Goal: Task Accomplishment & Management: Complete application form

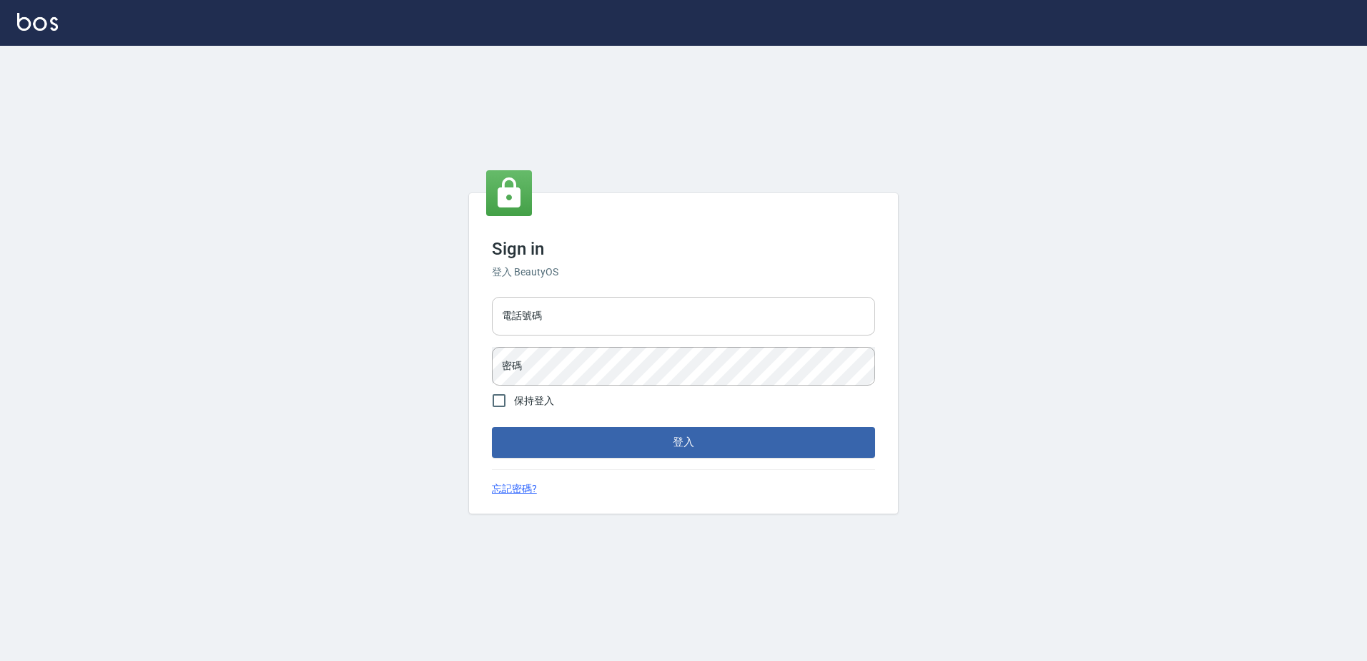
click at [597, 304] on input "電話號碼" at bounding box center [683, 316] width 383 height 39
type input "0426865599"
click at [492, 427] on button "登入" at bounding box center [683, 442] width 383 height 30
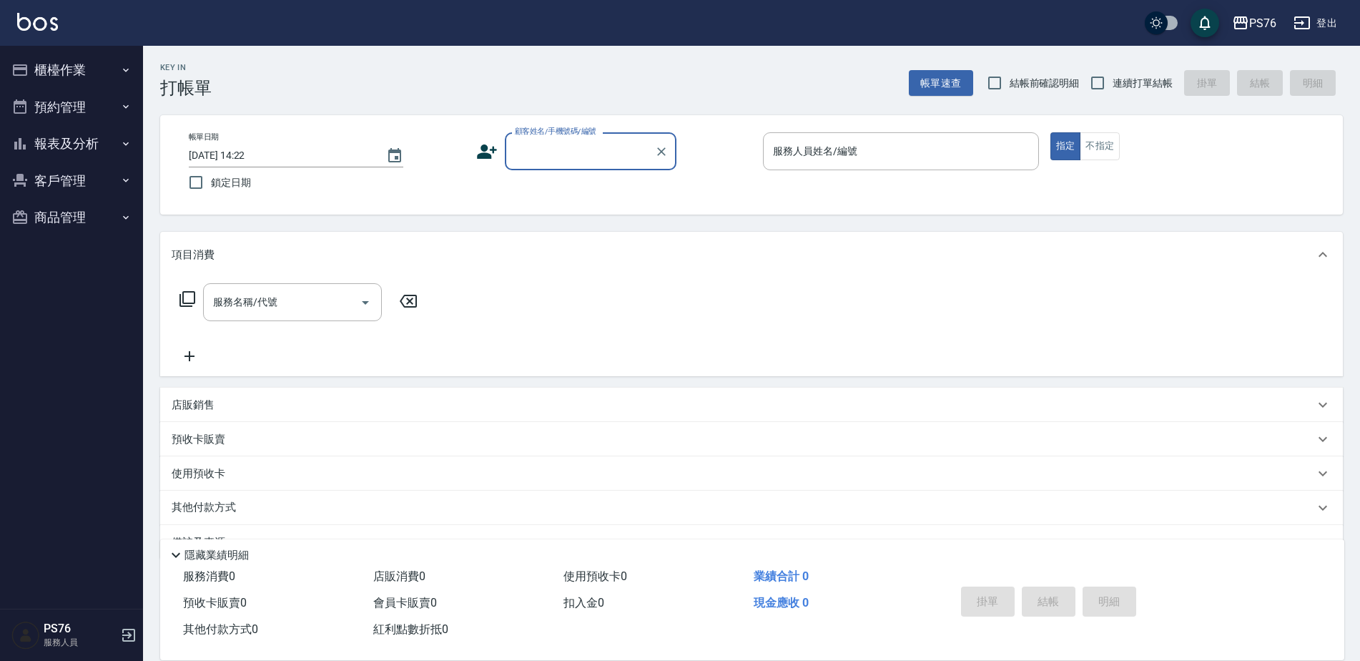
click at [569, 151] on input "顧客姓名/手機號碼/編號" at bounding box center [579, 151] width 137 height 25
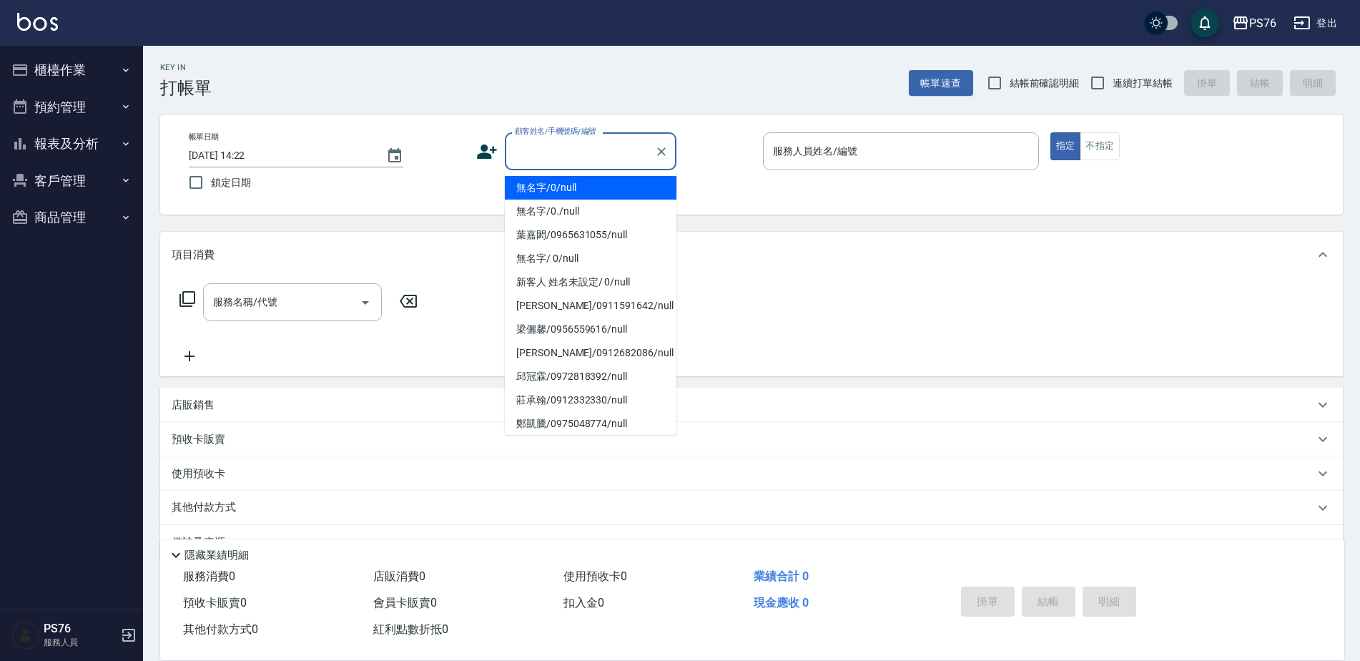
type input "無名字/0/null"
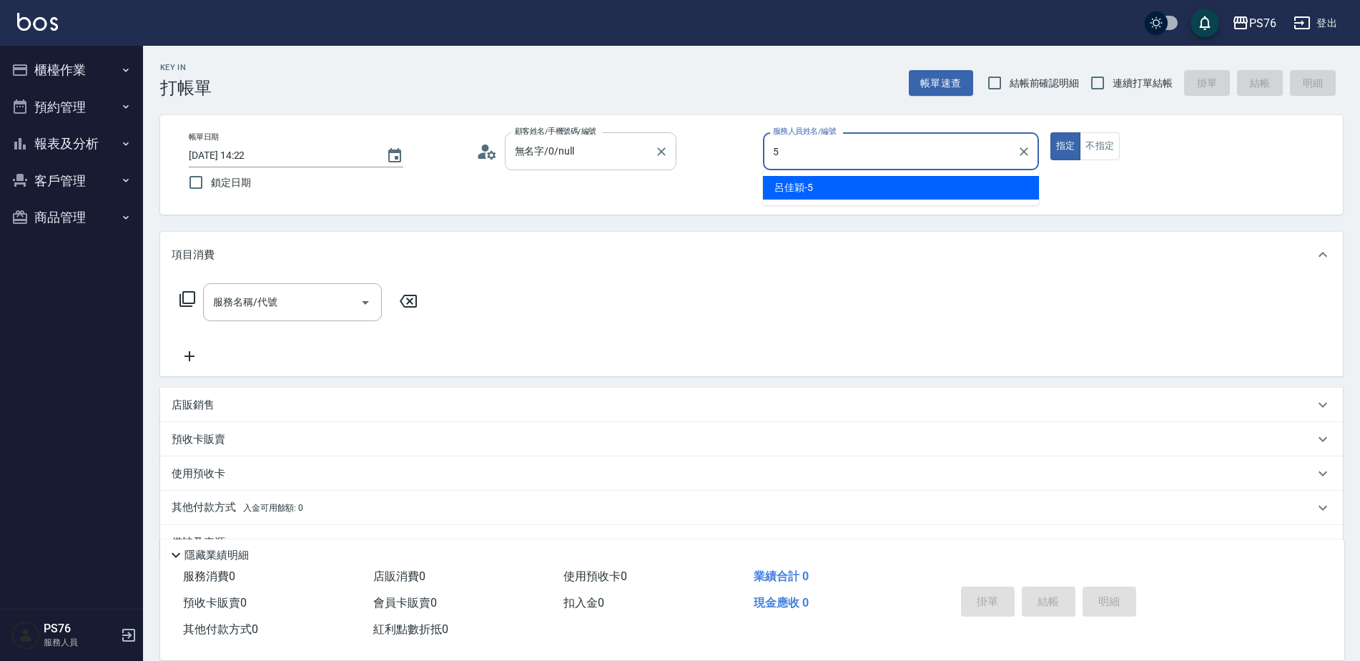
type input "呂佳穎-5"
type button "true"
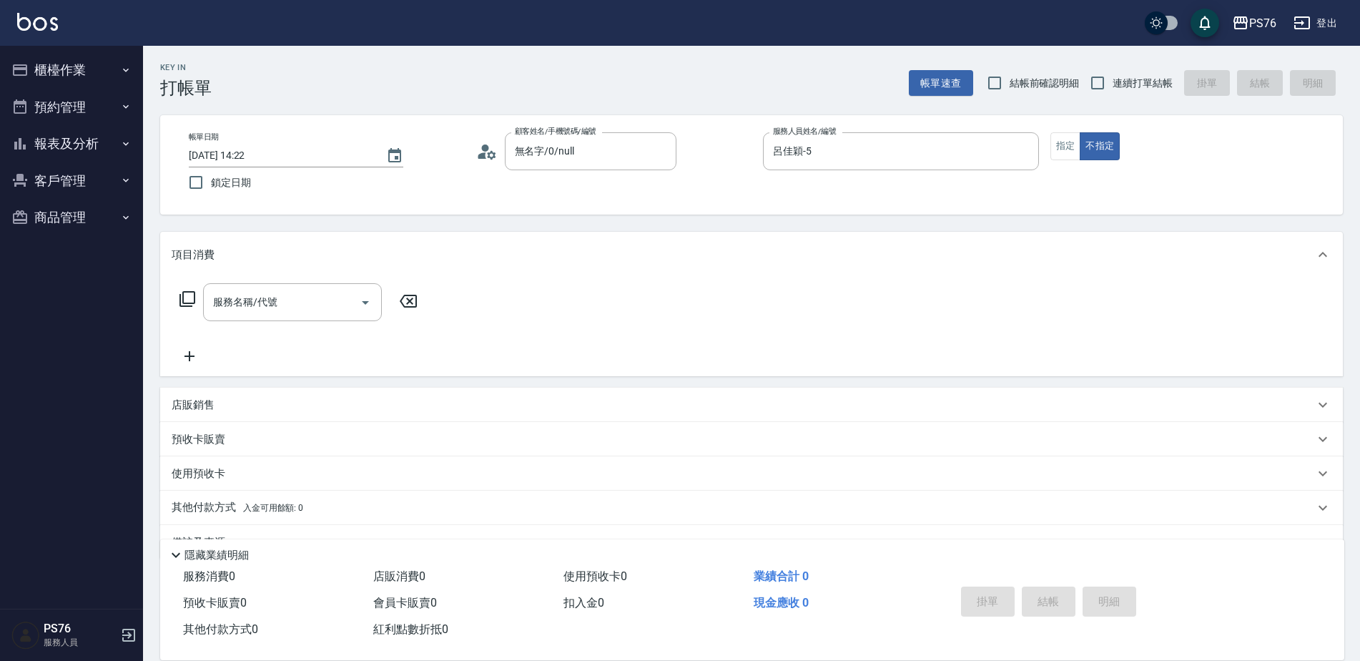
click at [1135, 84] on span "連續打單結帳" at bounding box center [1143, 83] width 60 height 15
click at [1113, 84] on input "連續打單結帳" at bounding box center [1098, 83] width 30 height 30
checkbox input "true"
click at [287, 302] on input "服務名稱/代號" at bounding box center [281, 302] width 144 height 25
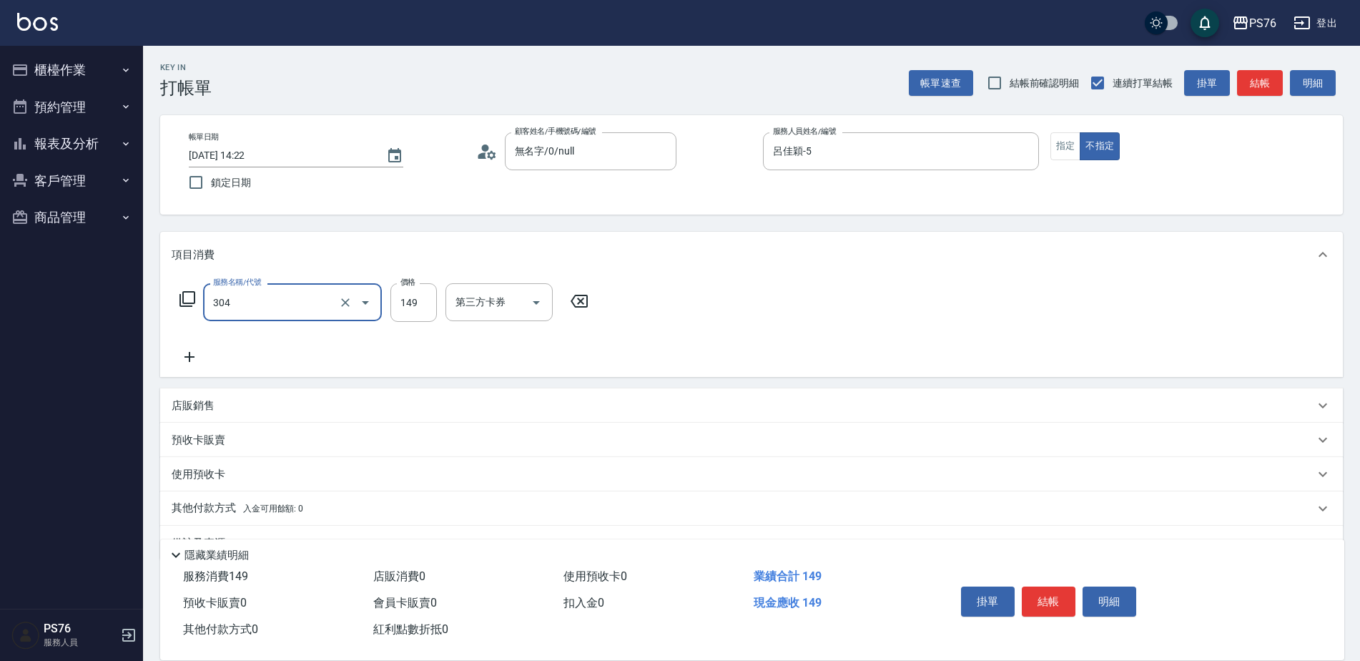
type input "剪髮(304)"
type input "50"
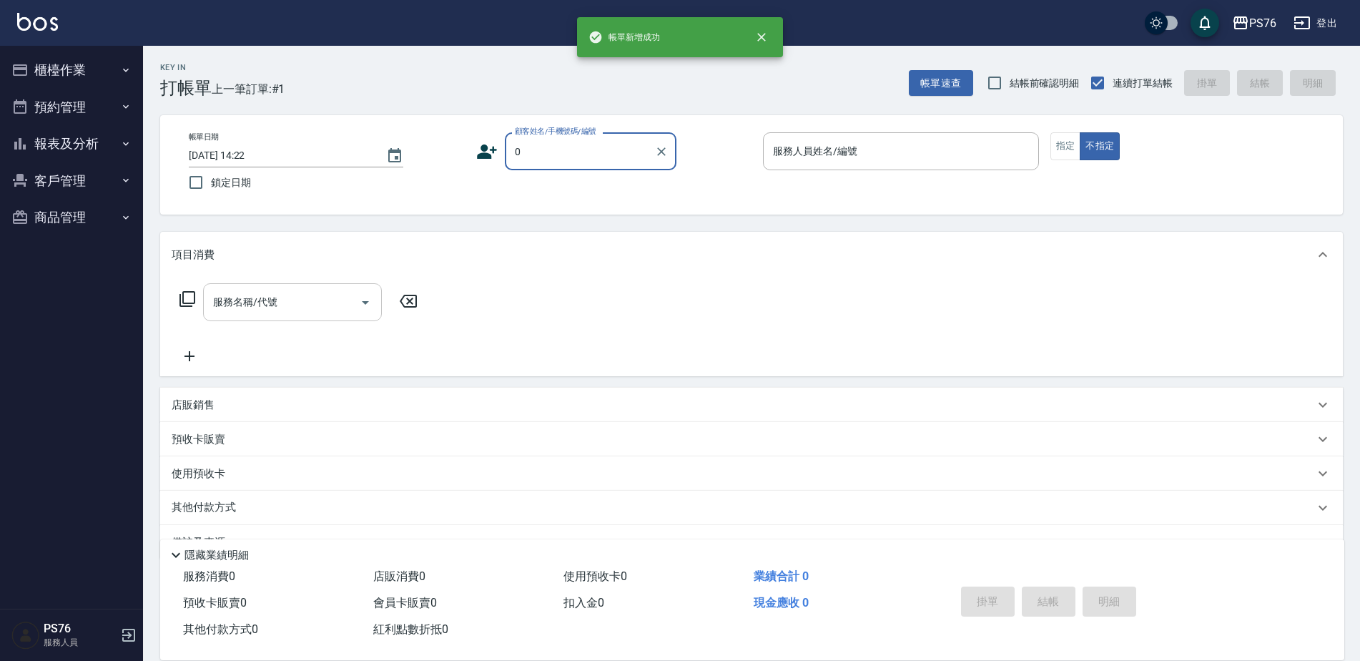
type input "無名字/0/null"
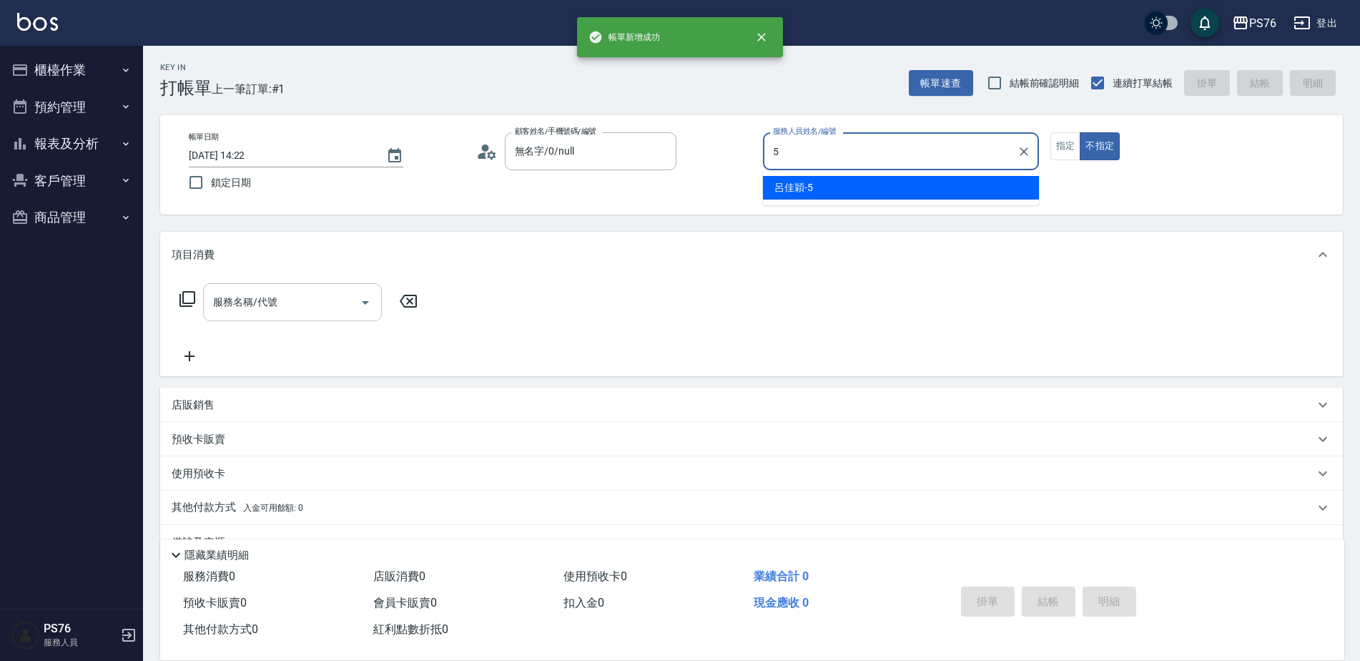
type input "呂佳穎-5"
type button "false"
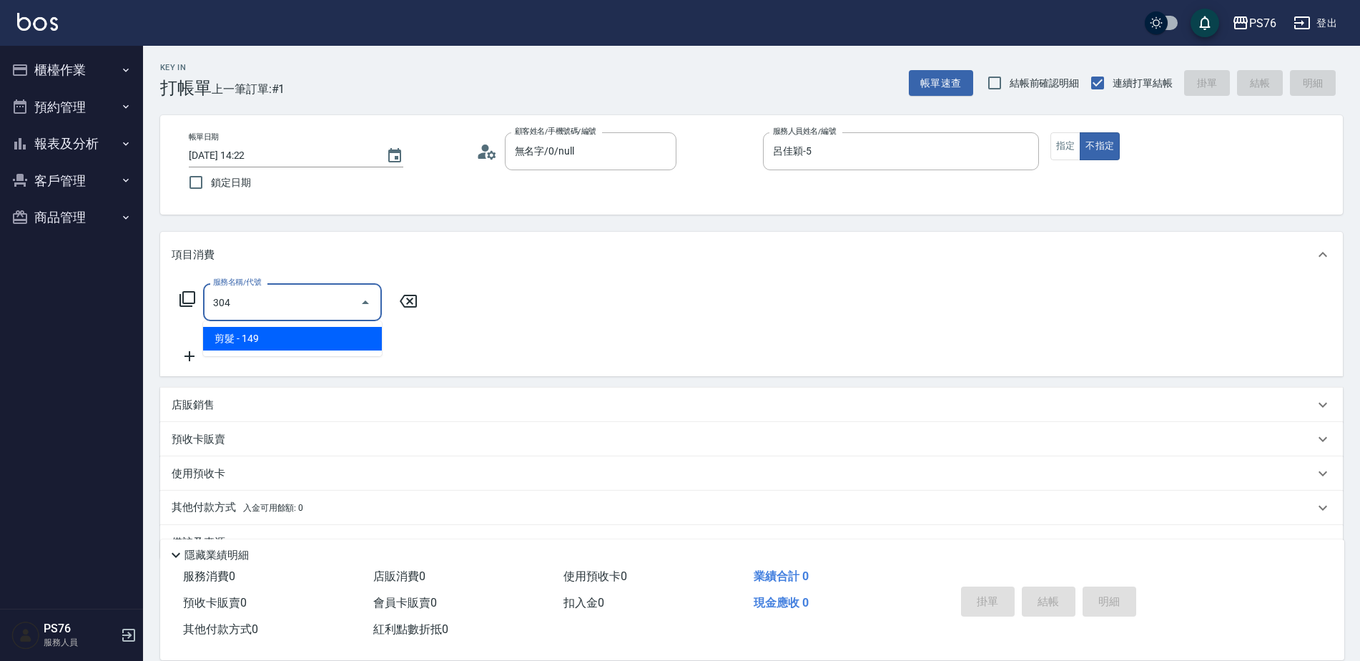
type input "剪髮(304)"
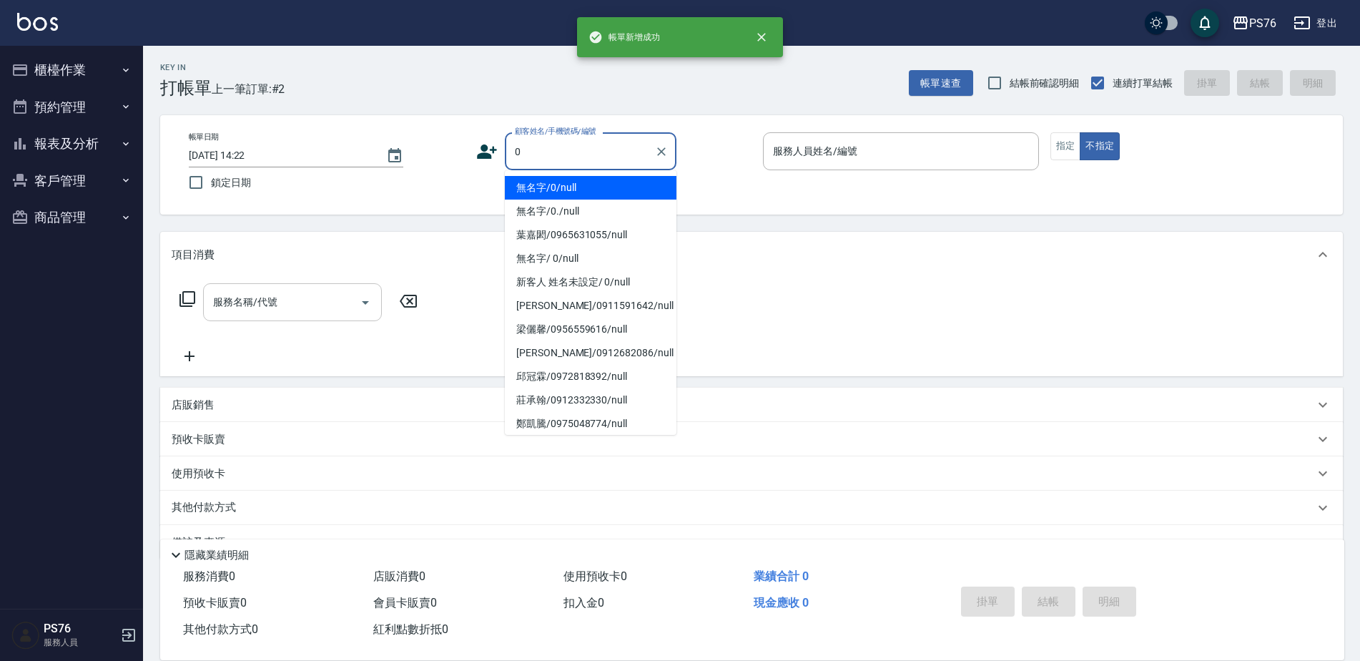
type input "無名字/0/null"
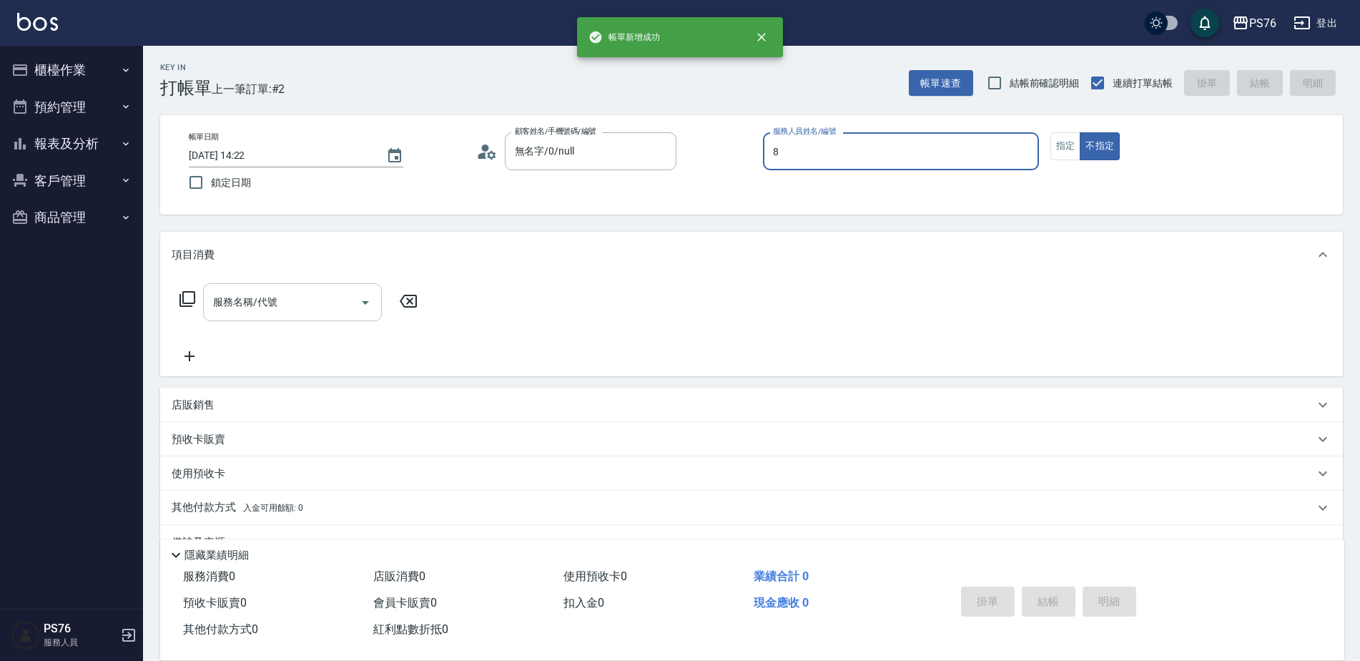
type input "經理-8"
click at [287, 307] on input "服務名稱/代號" at bounding box center [281, 302] width 144 height 25
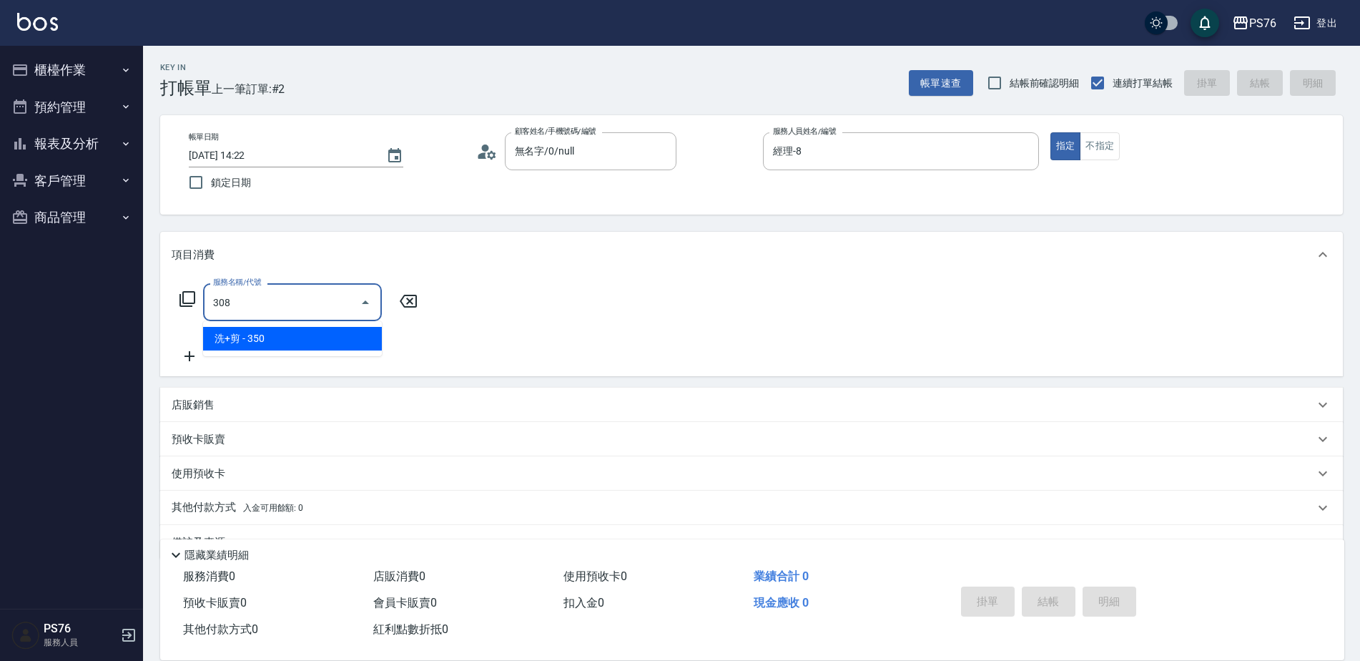
type input "洗+剪(308)"
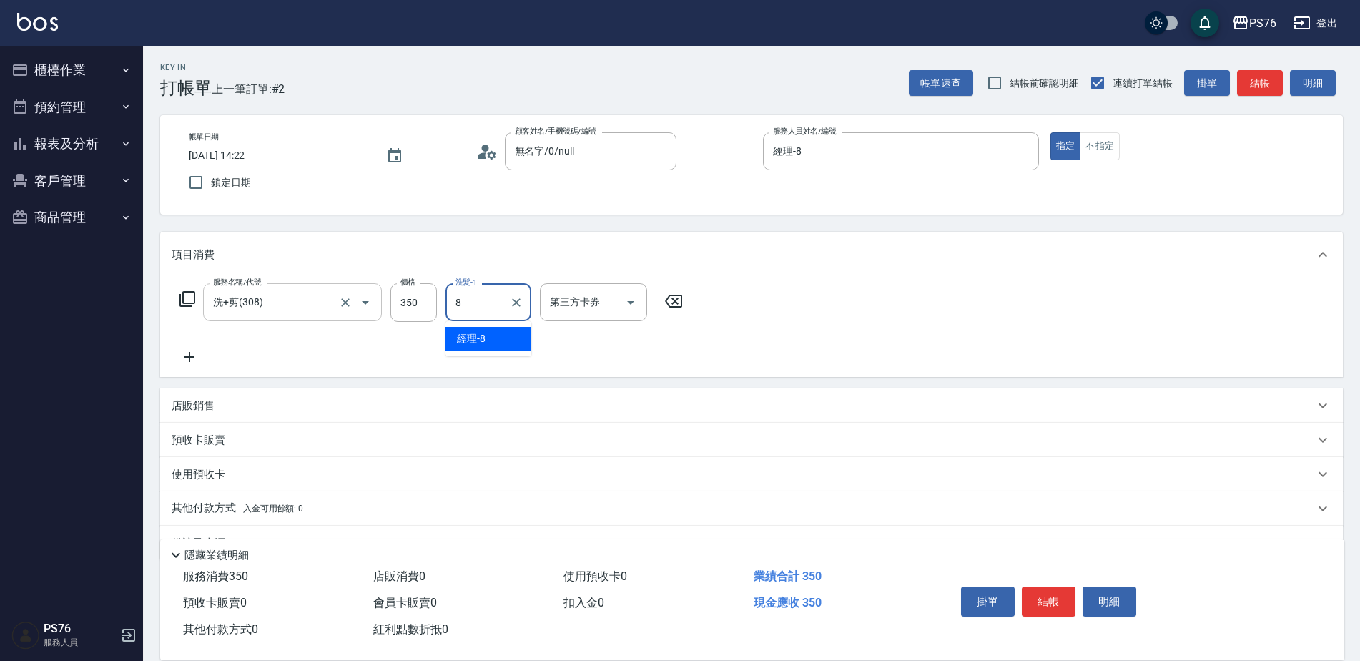
type input "經理-8"
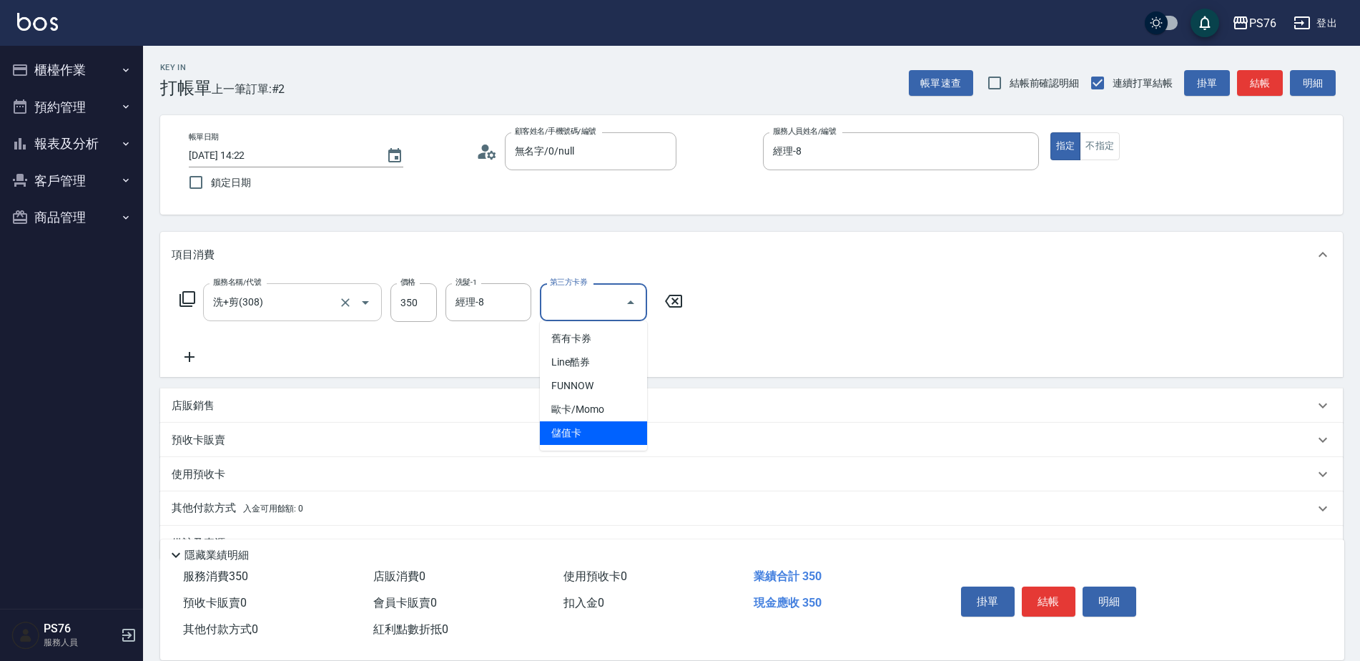
type input "儲值卡"
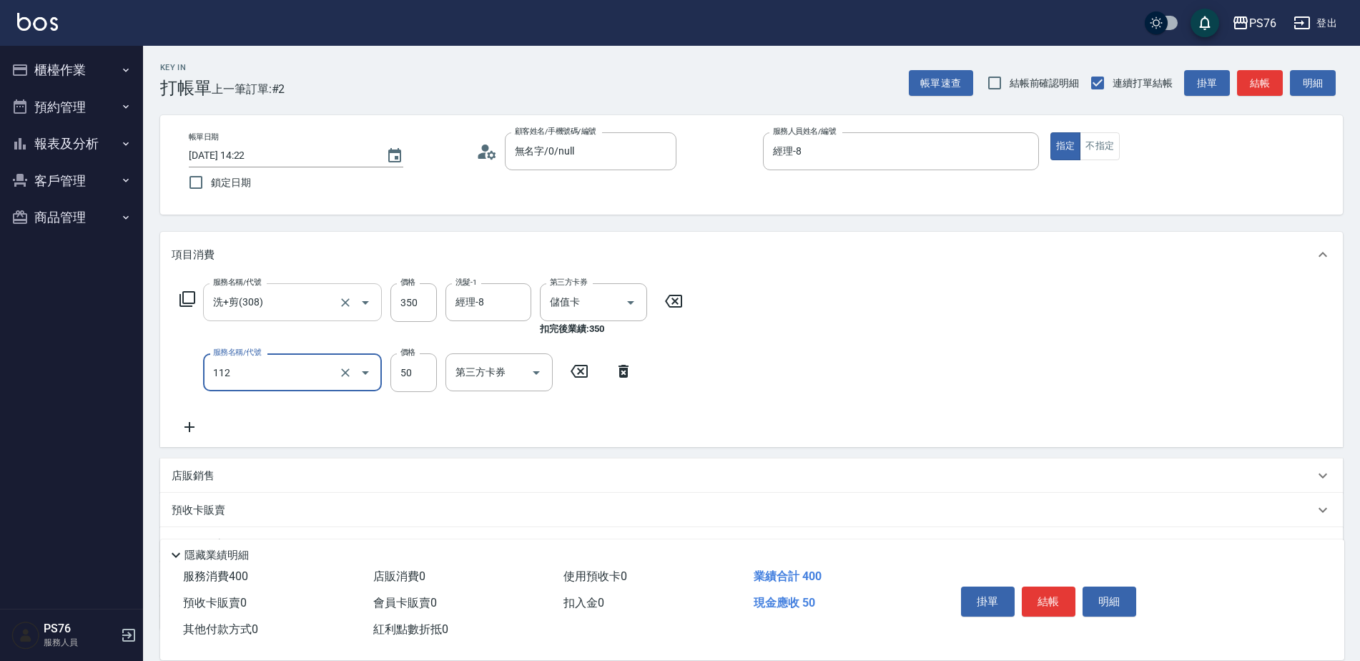
type input "精油50(112)"
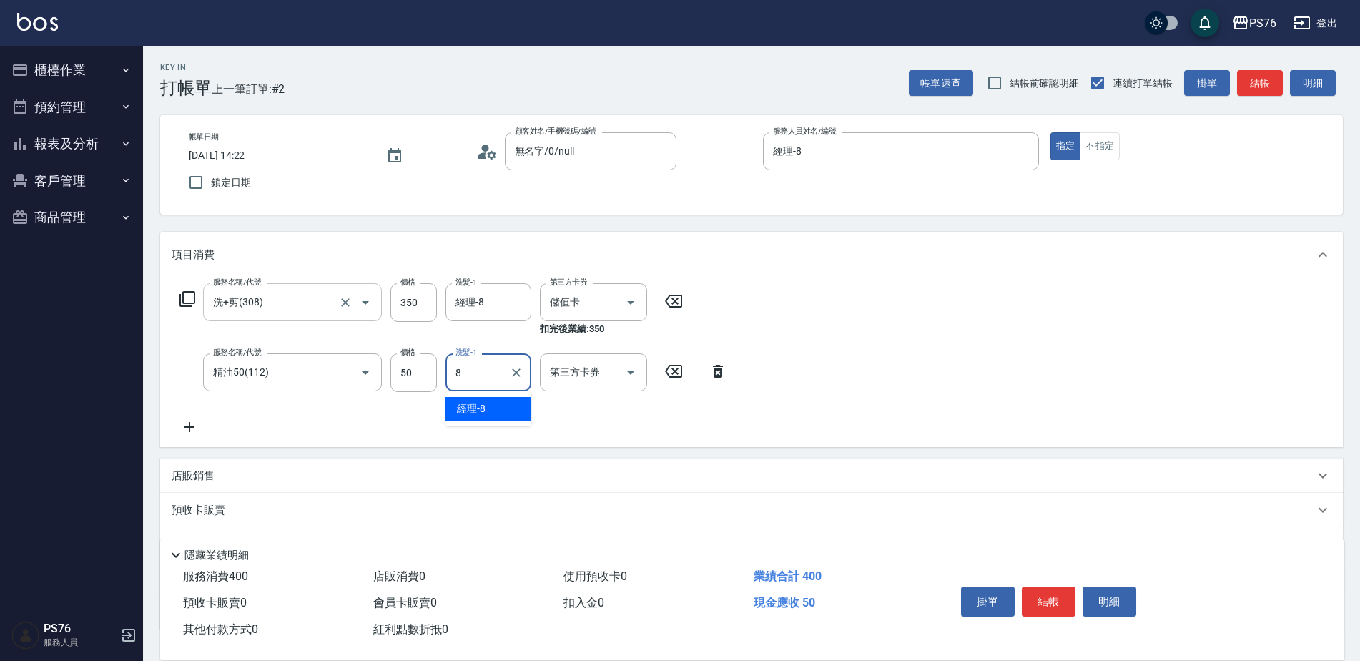
type input "經理-8"
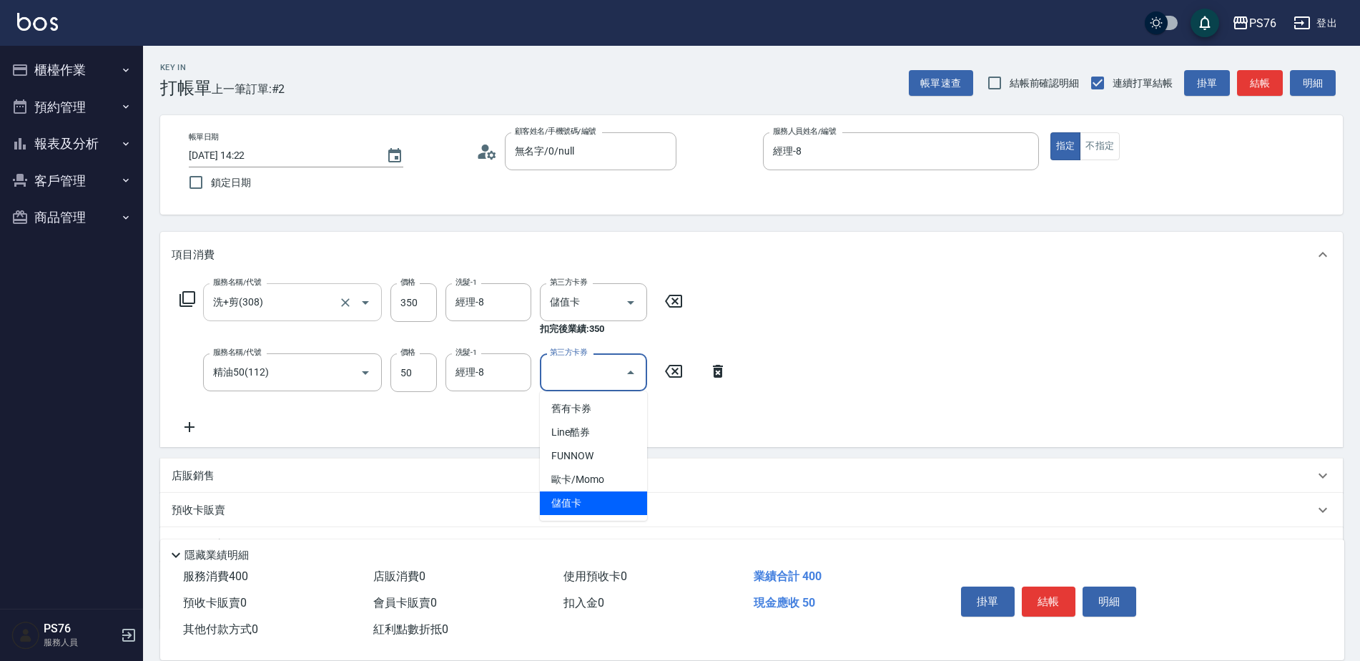
type input "儲值卡"
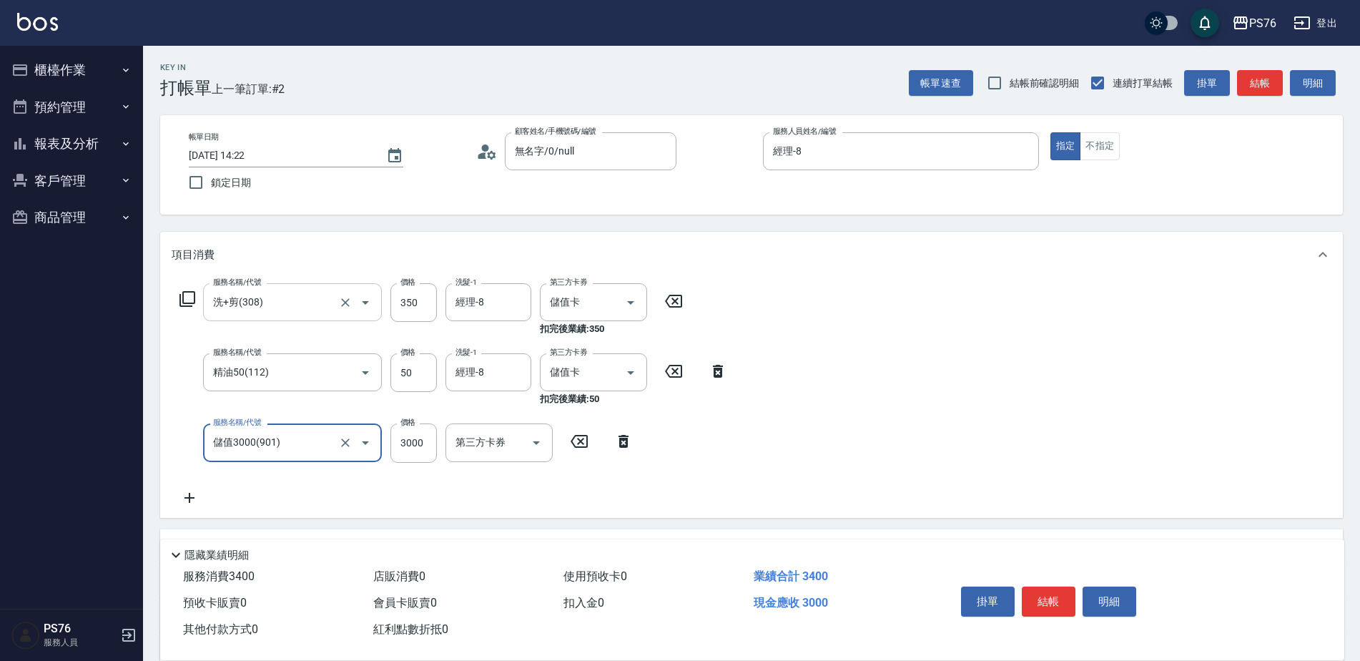
type input "儲值3000(901)"
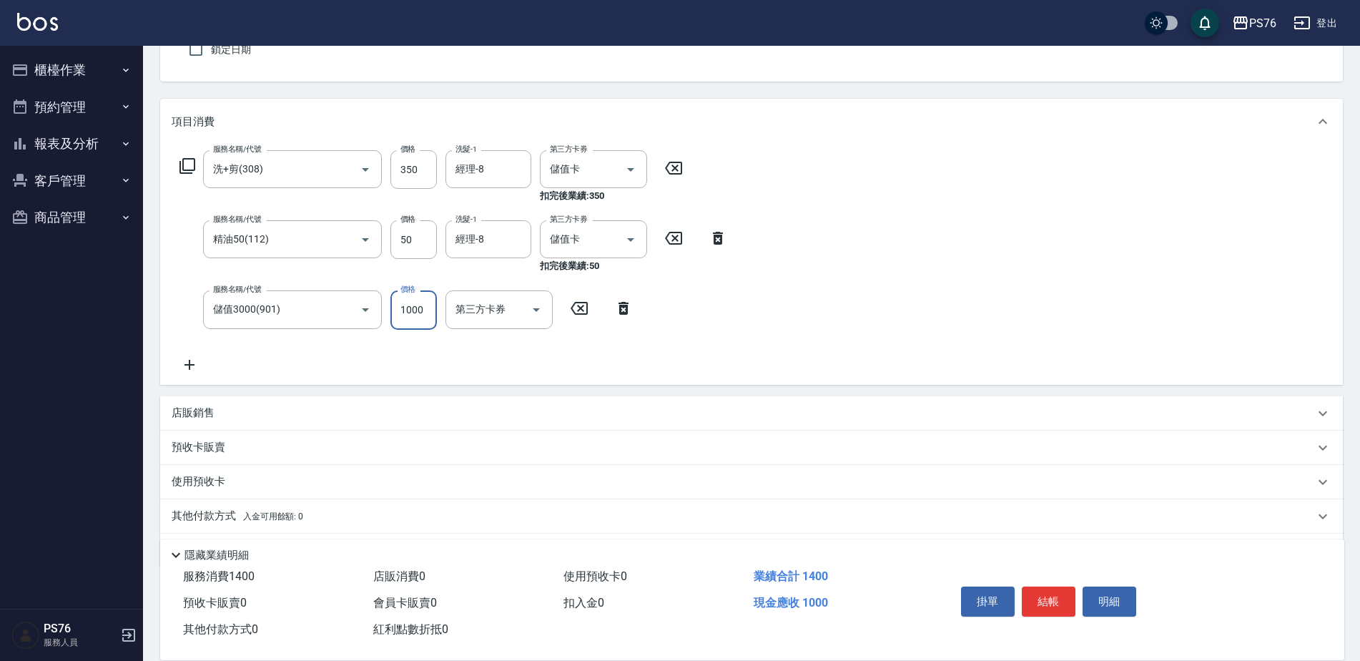
scroll to position [106, 0]
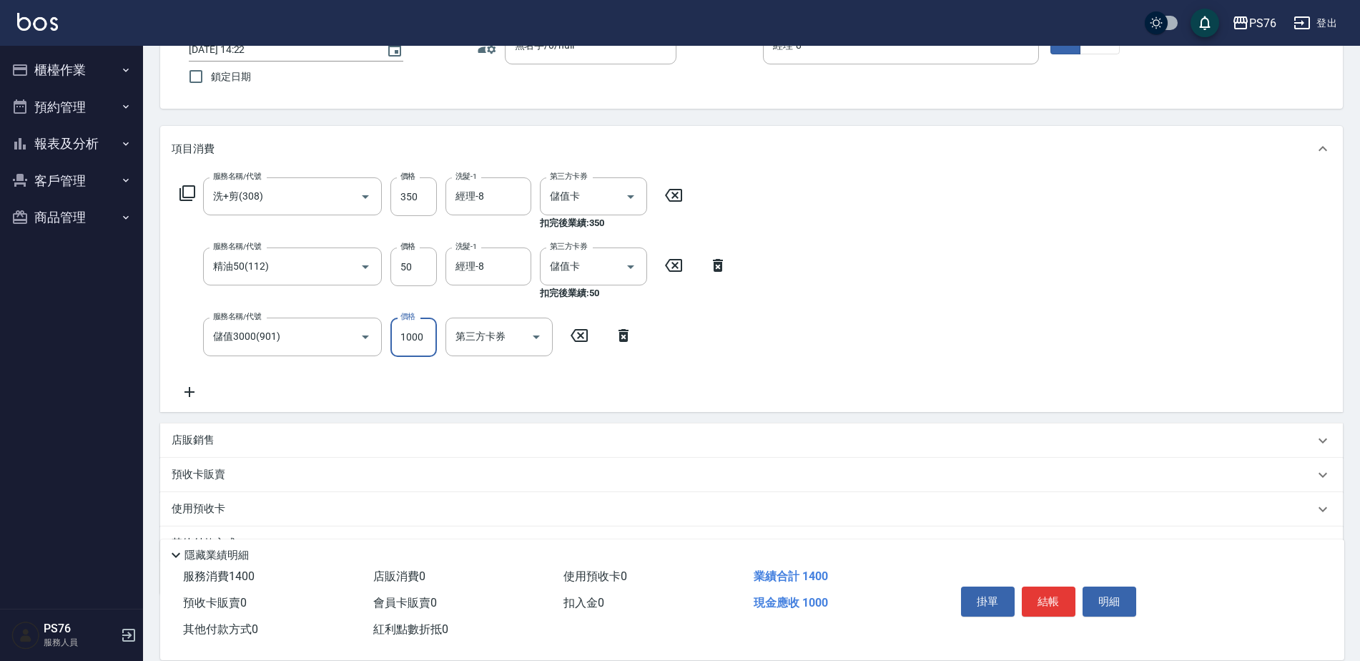
type input "1000"
click at [208, 453] on div "店販銷售" at bounding box center [751, 440] width 1183 height 34
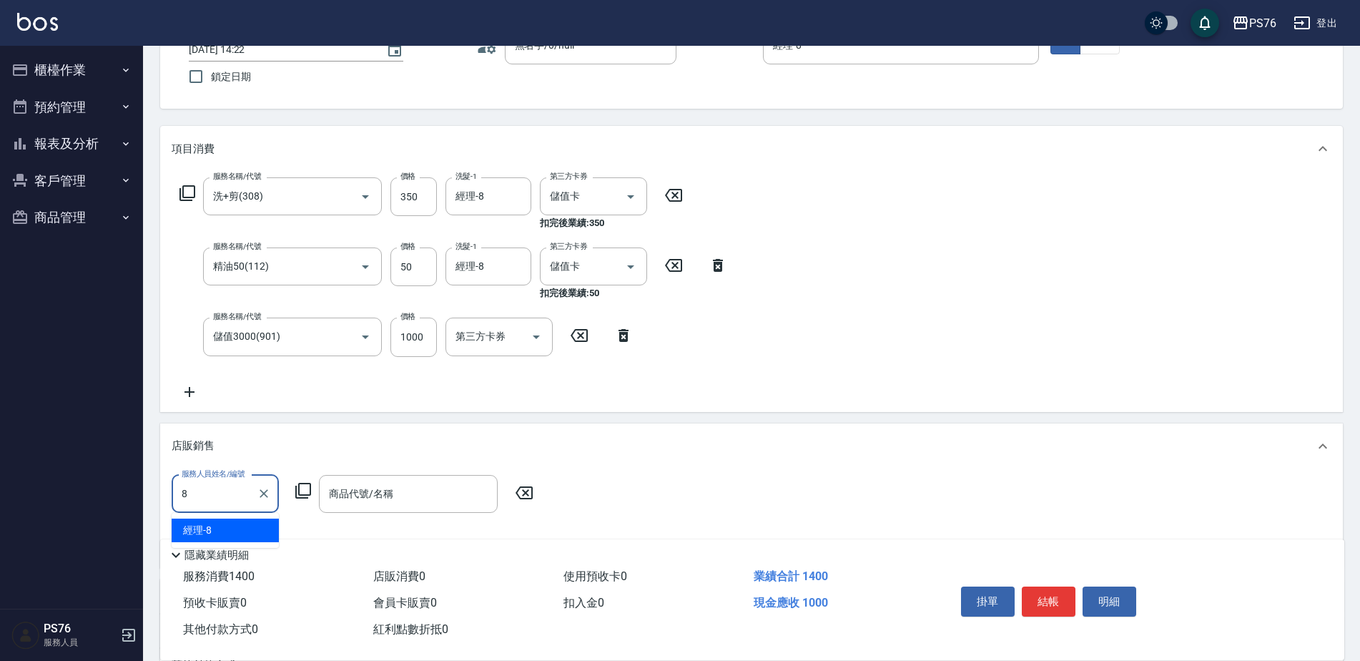
type input "經理-8"
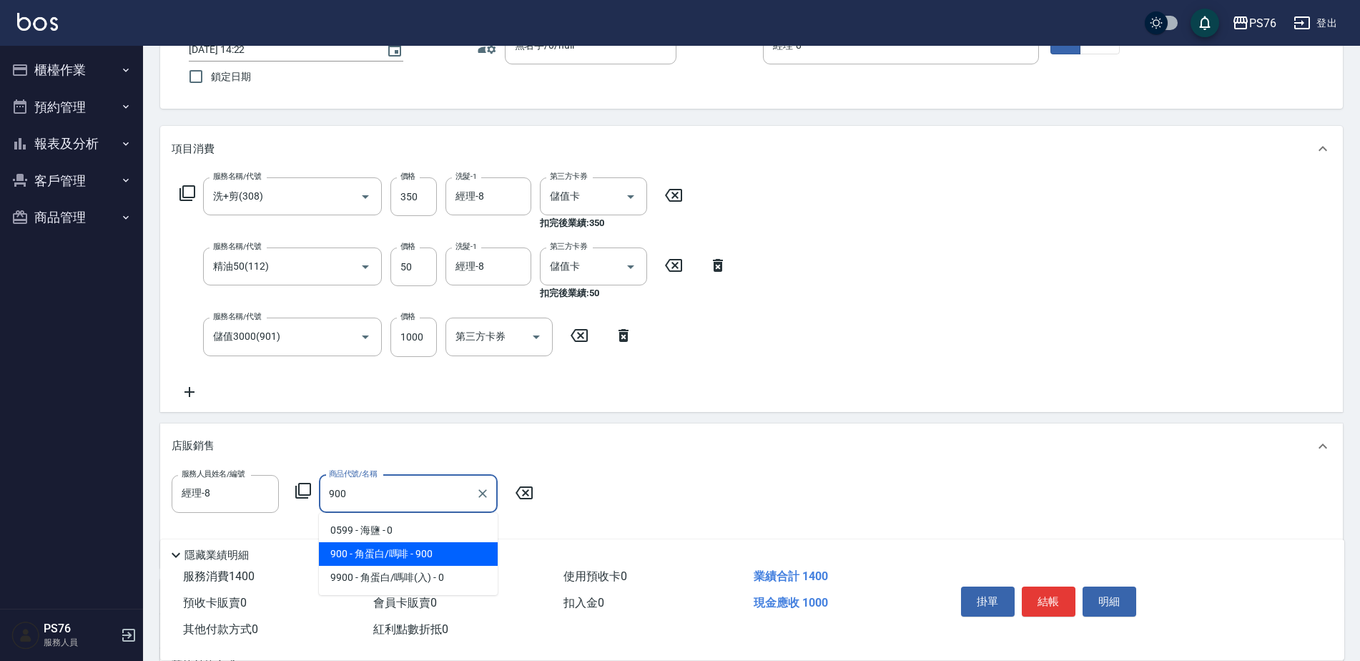
type input "角蛋白/嗎啡"
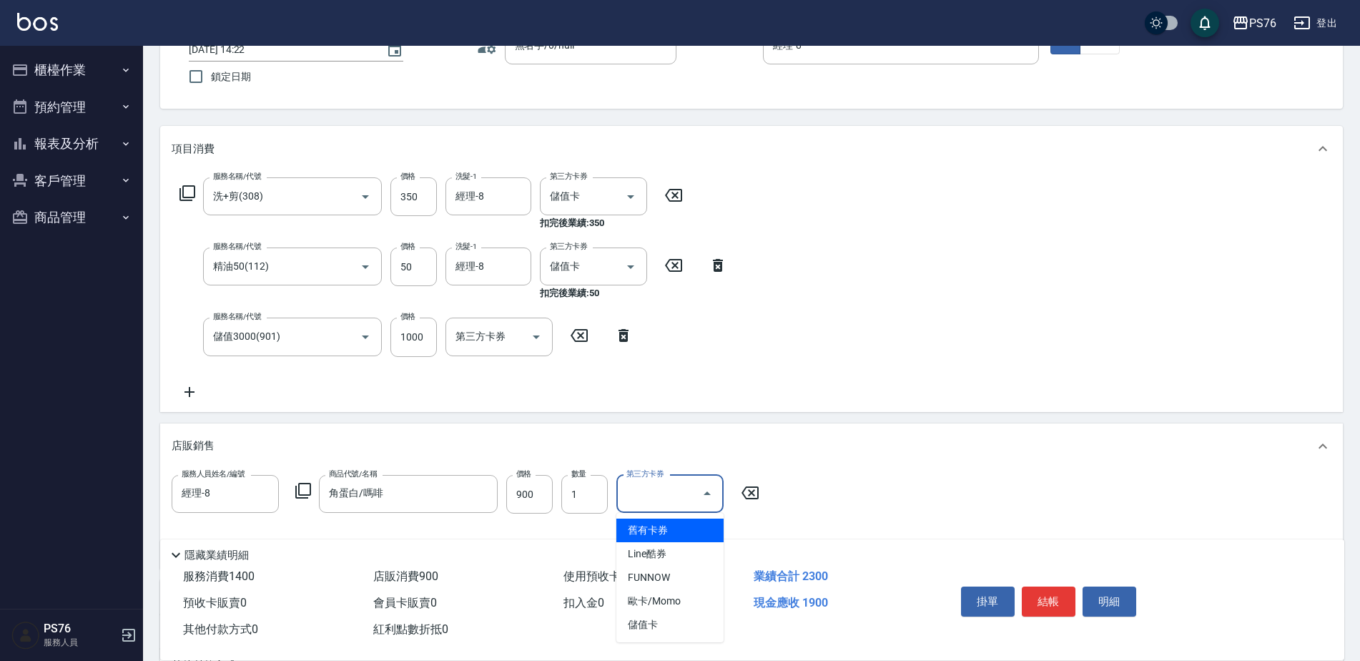
type input "儲值卡"
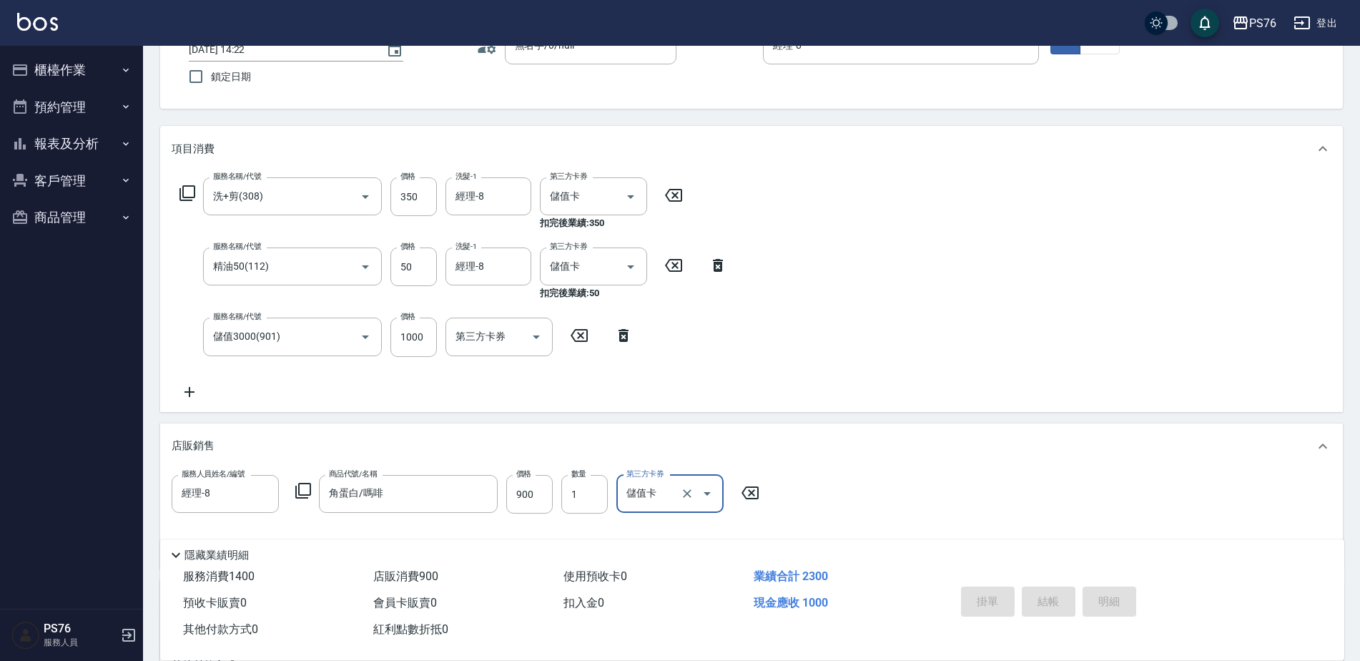
type input "[DATE] 14:23"
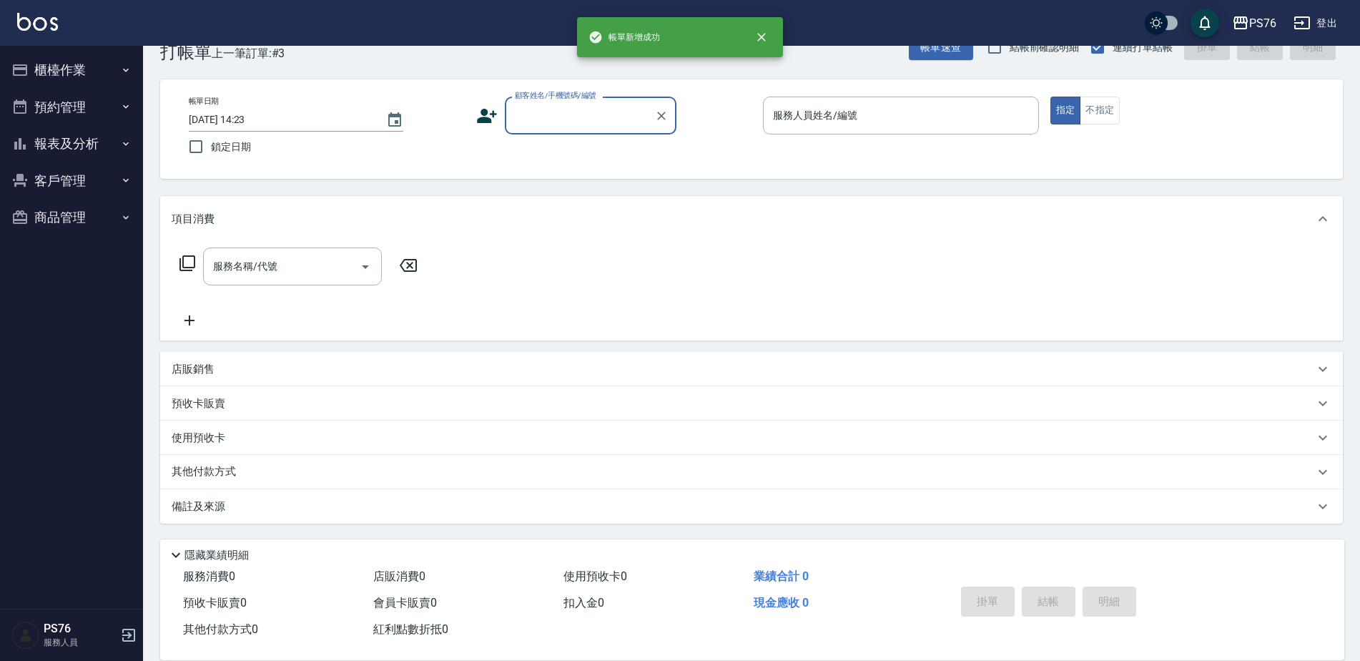
scroll to position [36, 0]
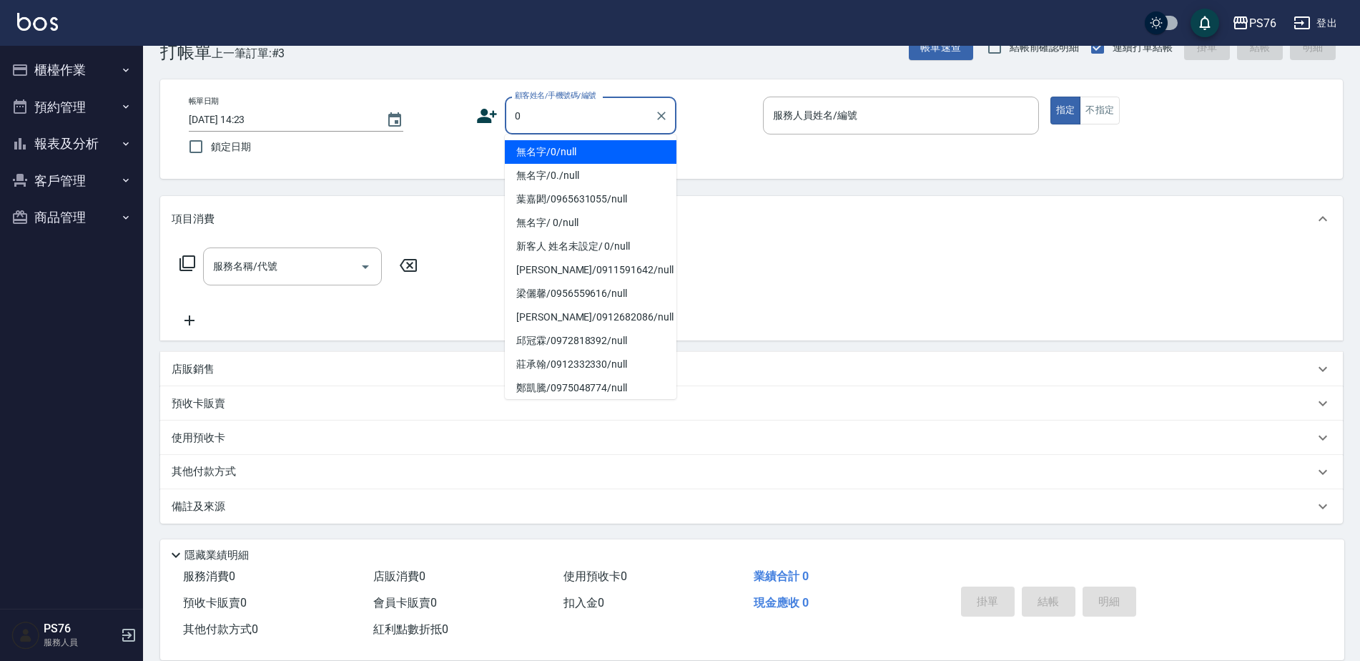
type input "無名字/0/null"
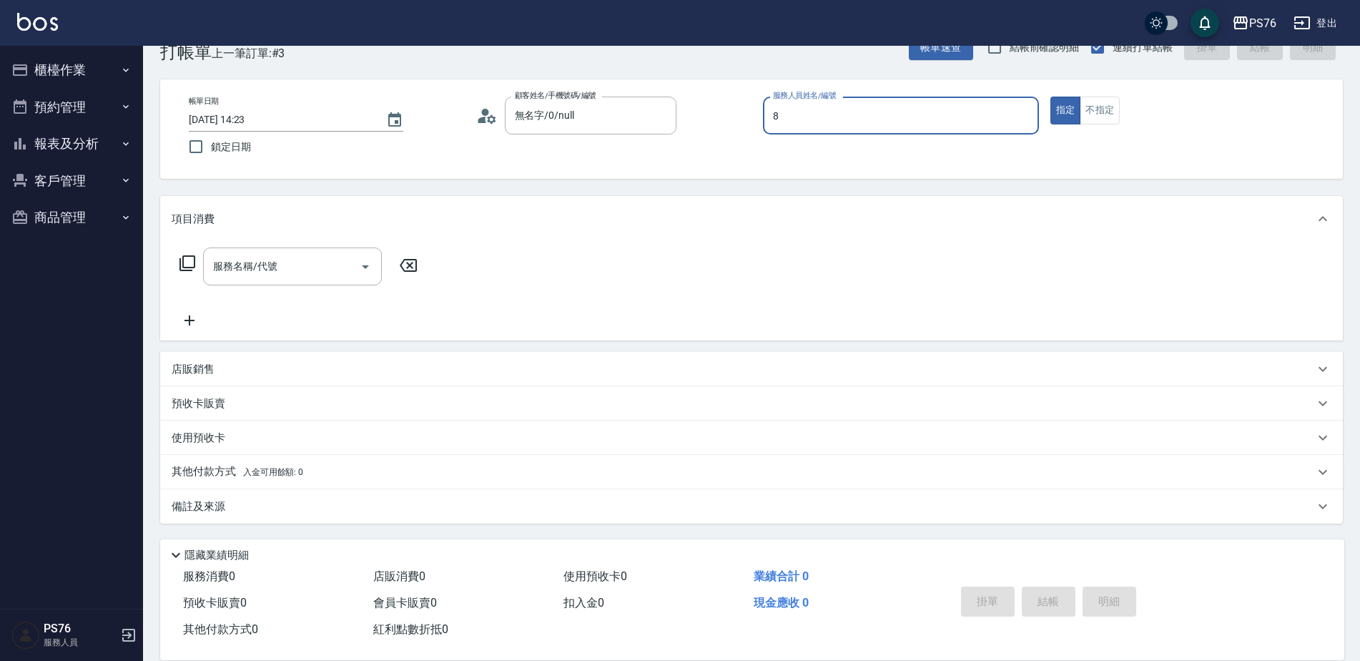
type input "經理-8"
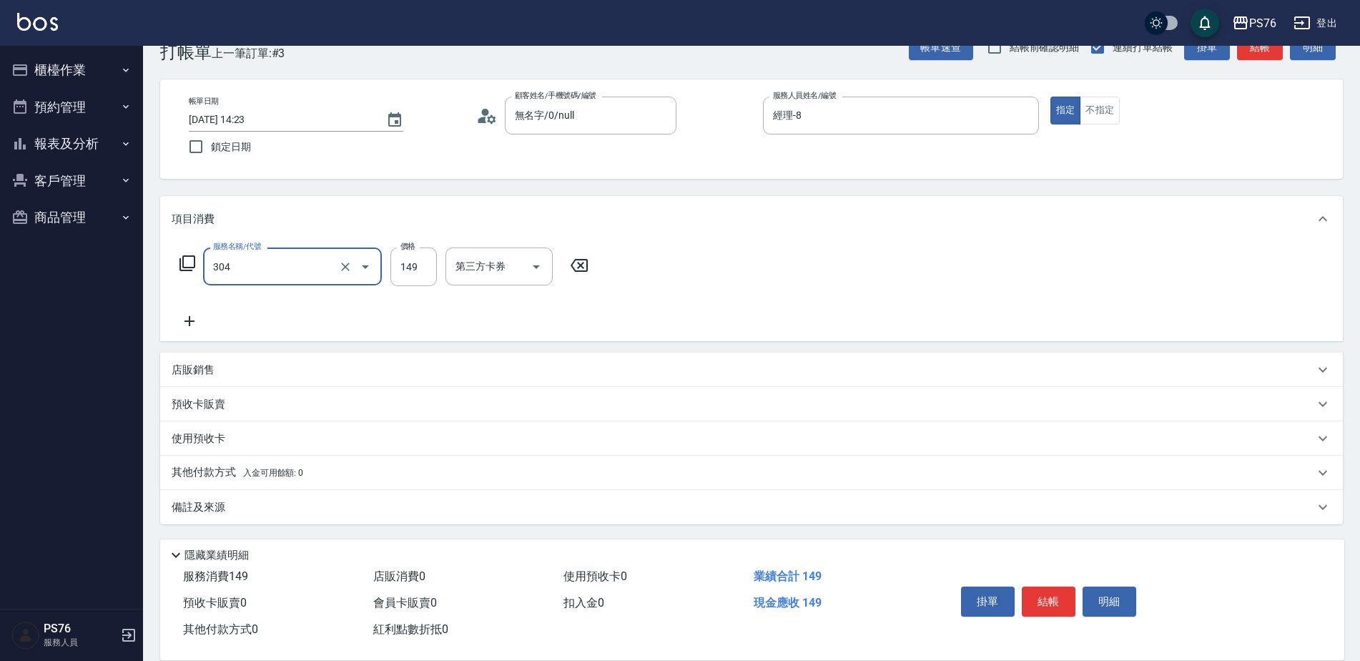
type input "剪髮(304)"
type input "150"
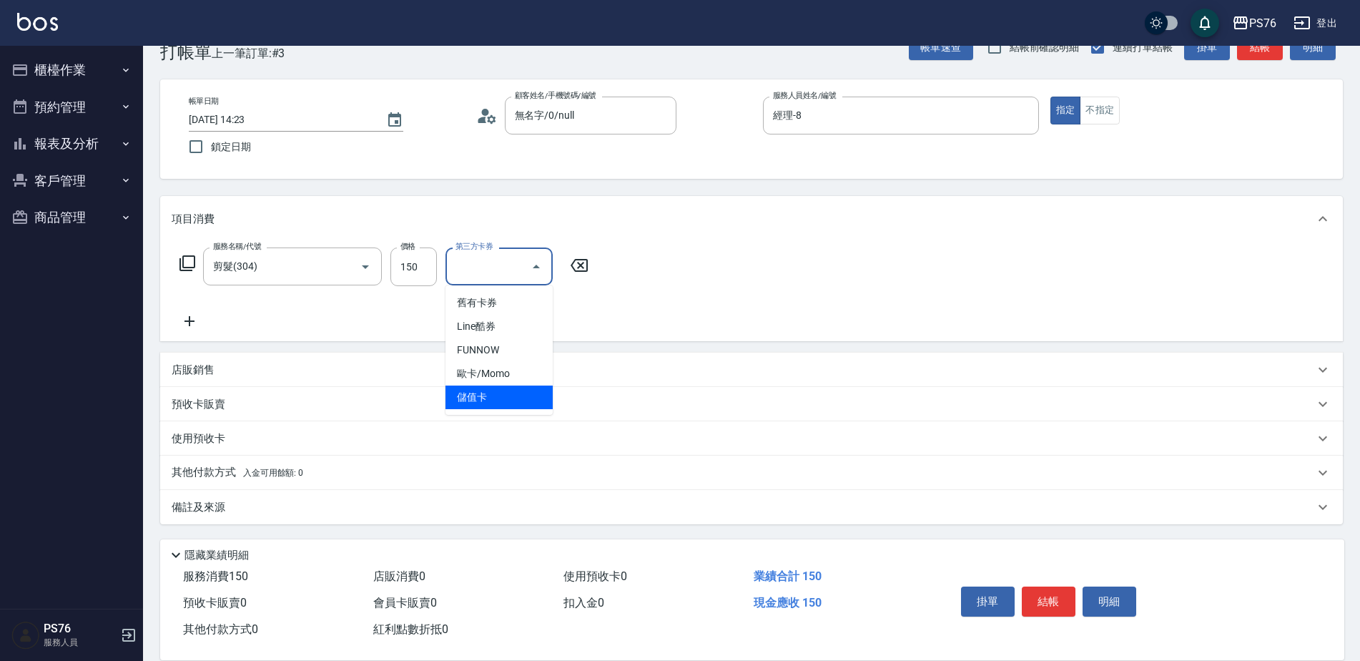
type input "儲值卡"
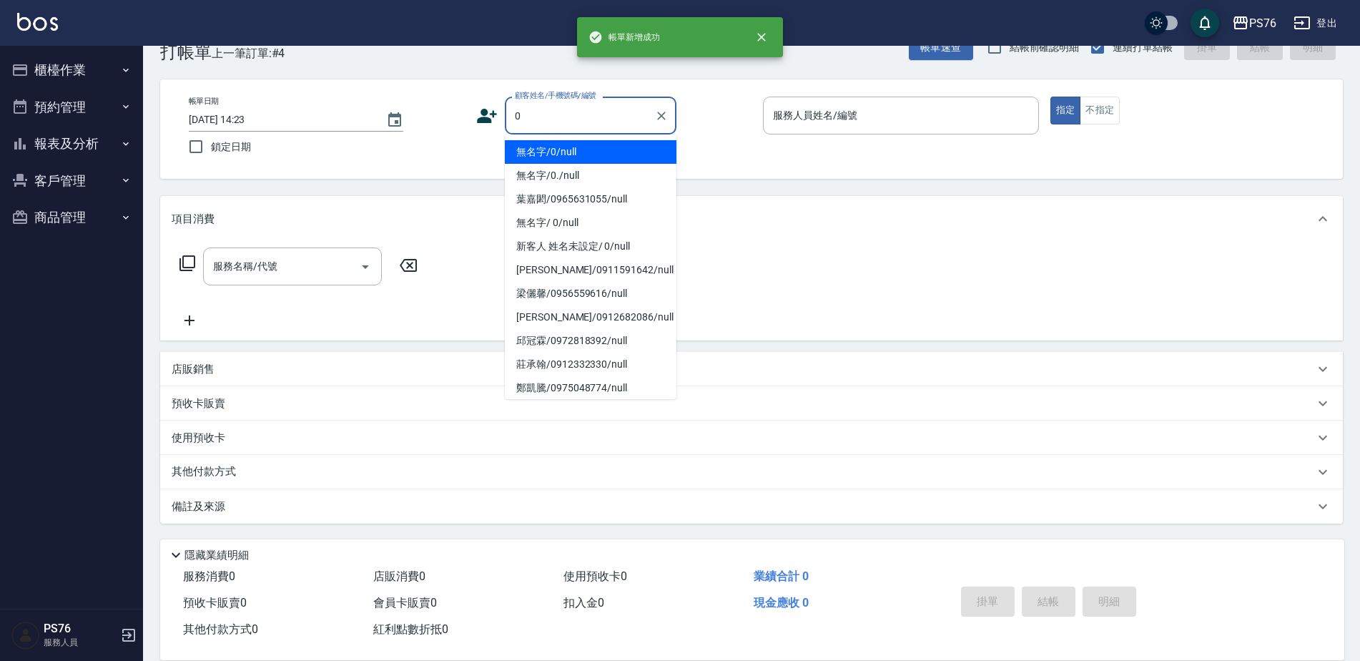
type input "無名字/0/null"
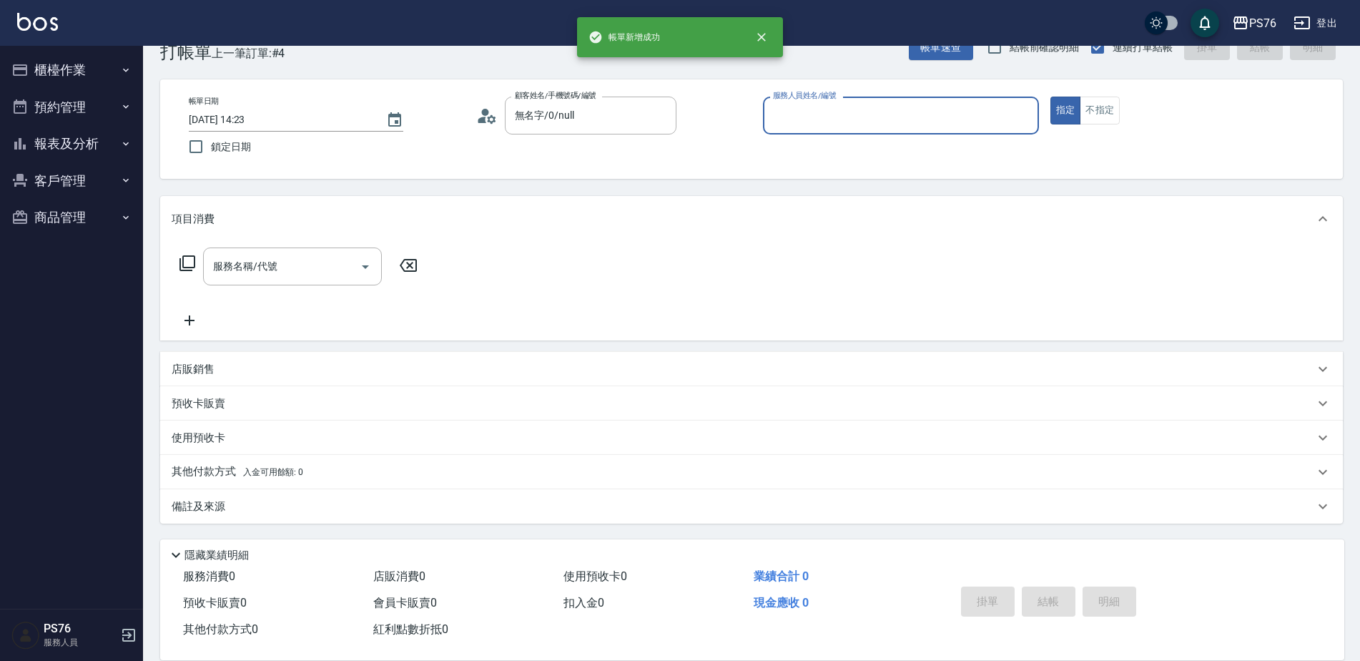
type input "5"
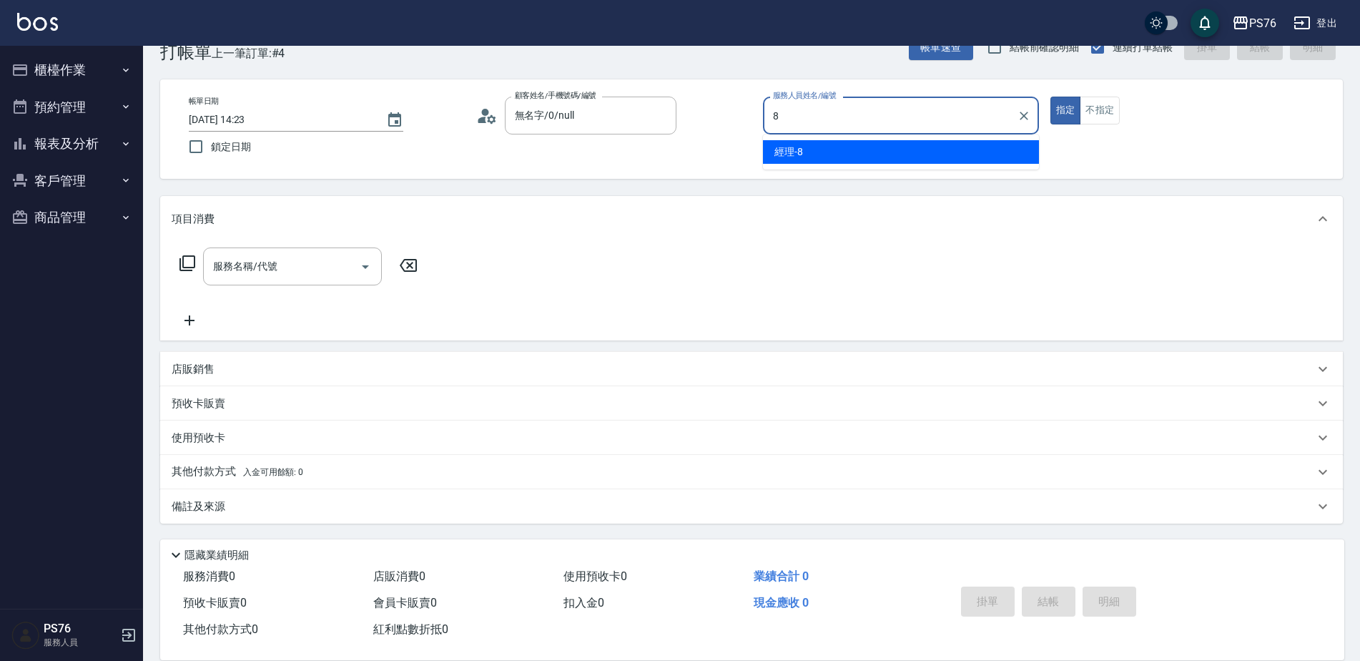
type input "經理-8"
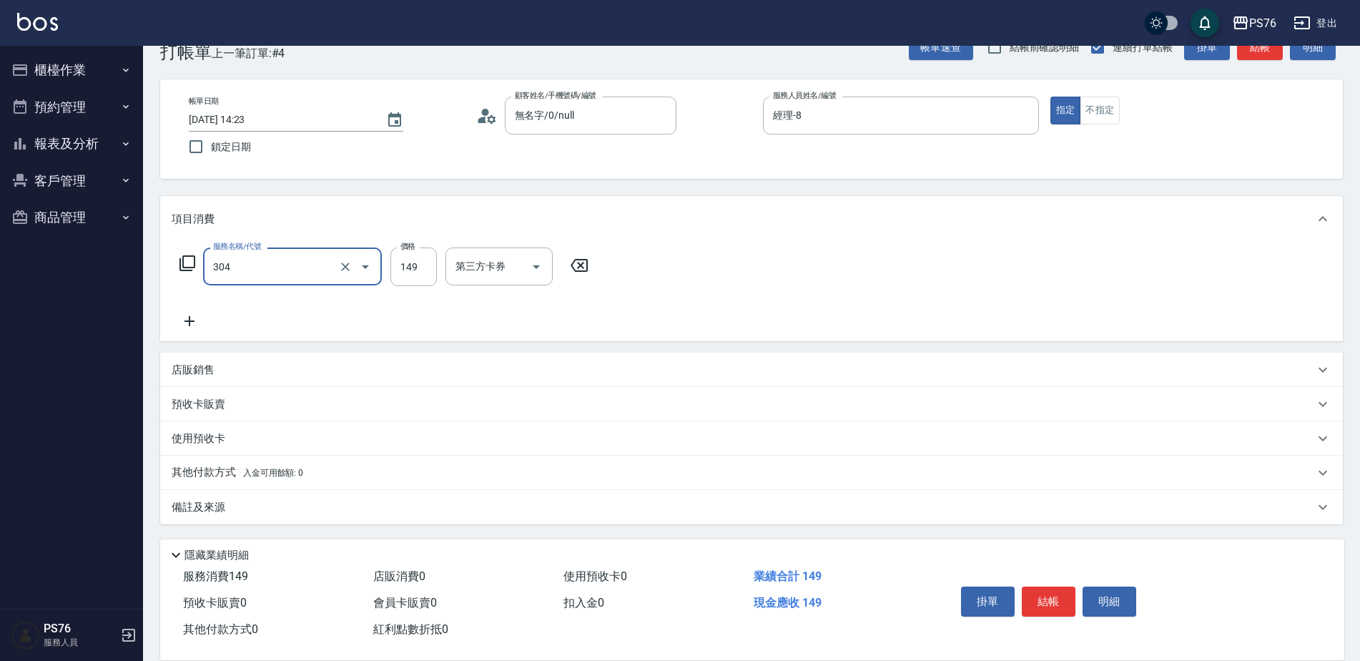
type input "剪髮(304)"
type input "50"
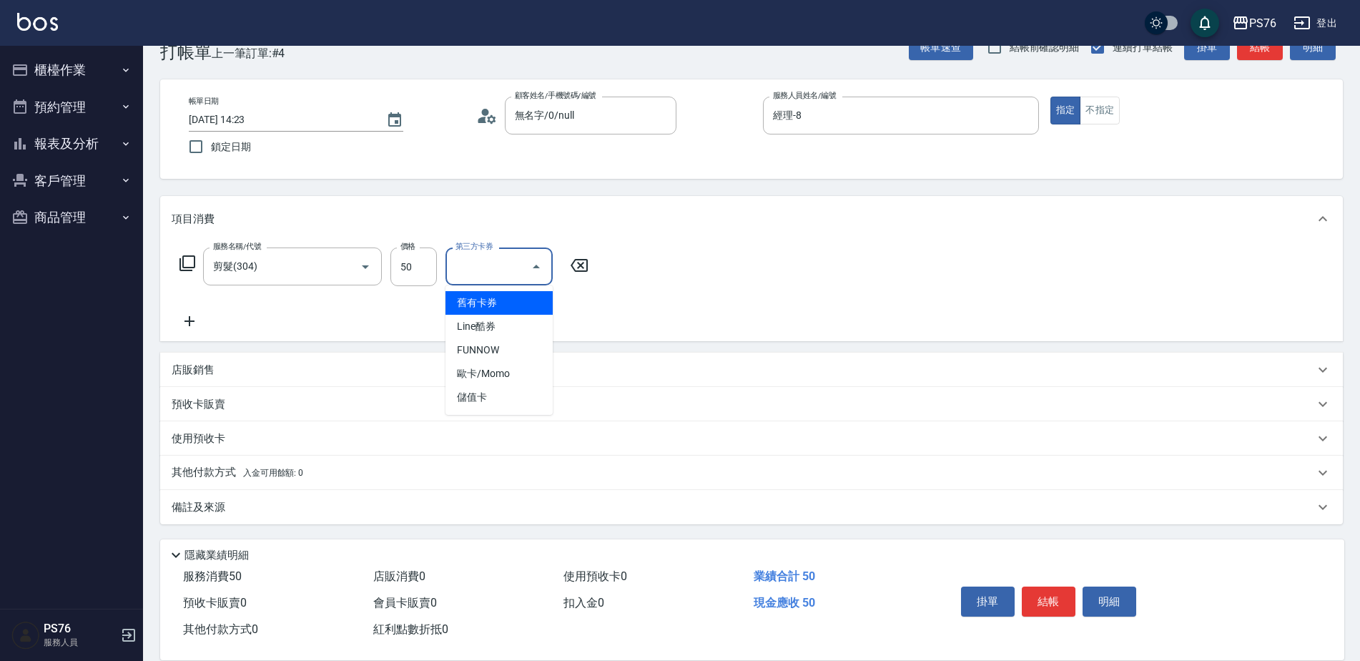
type input "儲值卡"
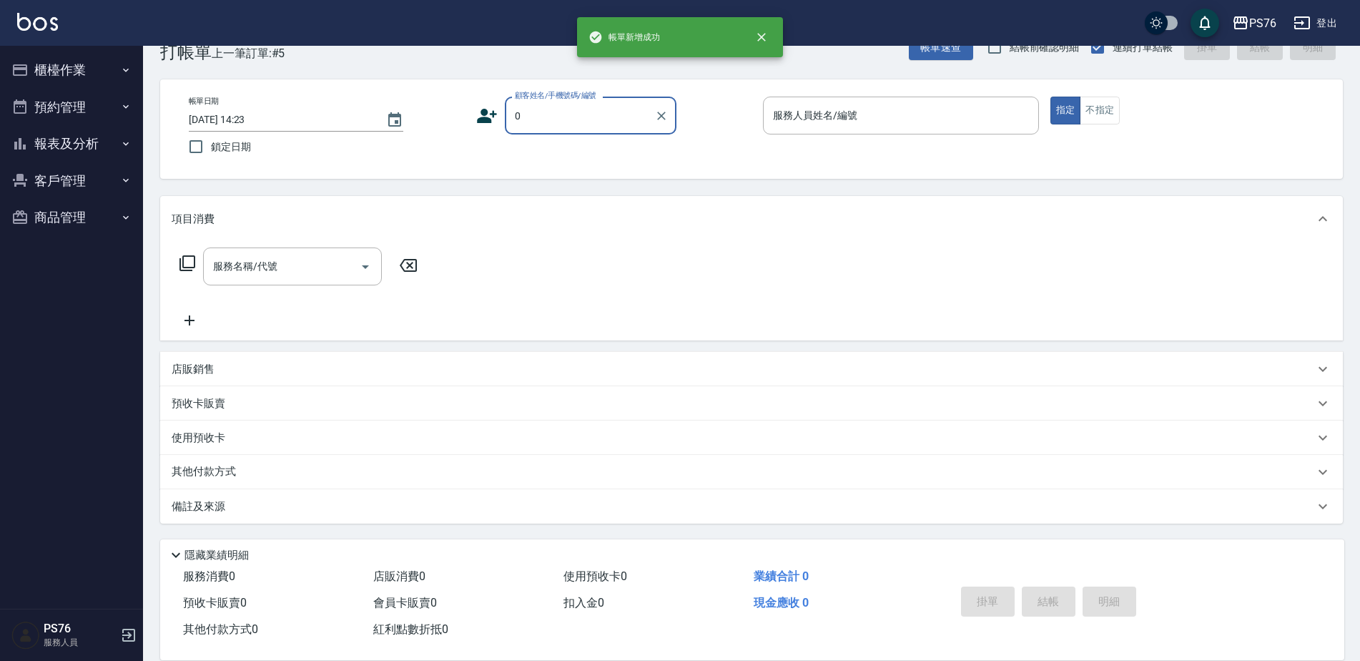
type input "無名字/0/null"
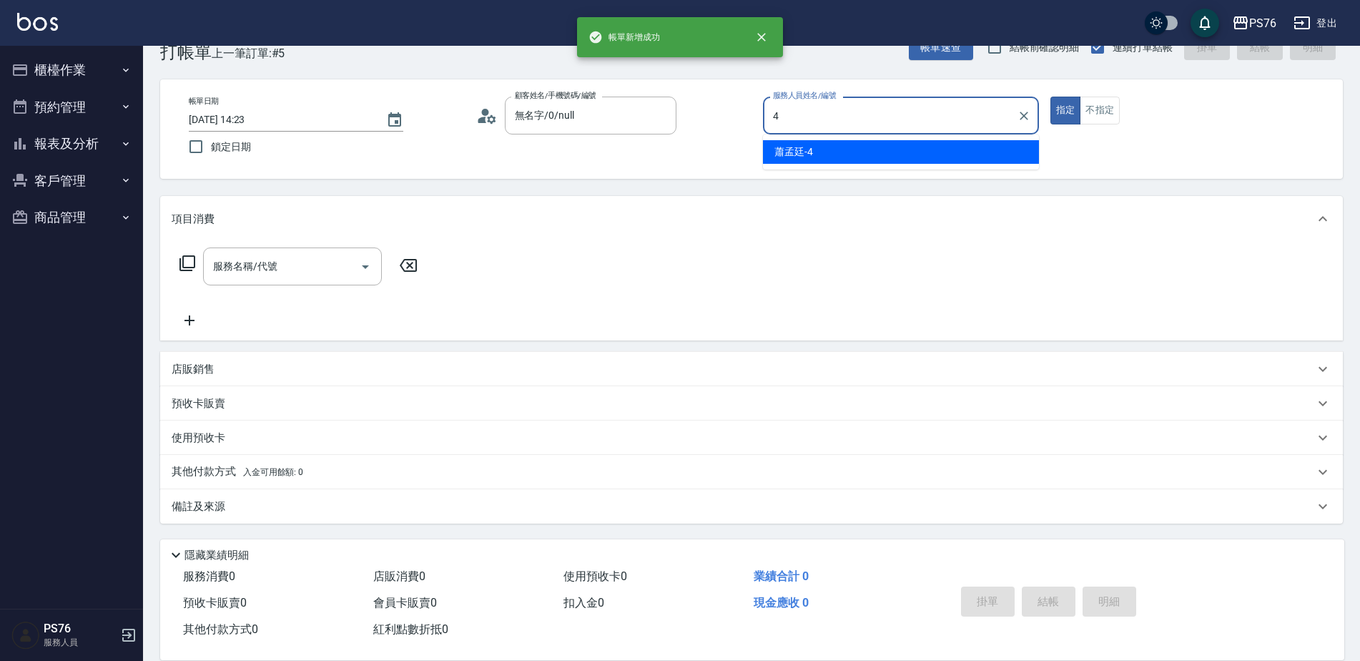
type input "蕭孟廷-4"
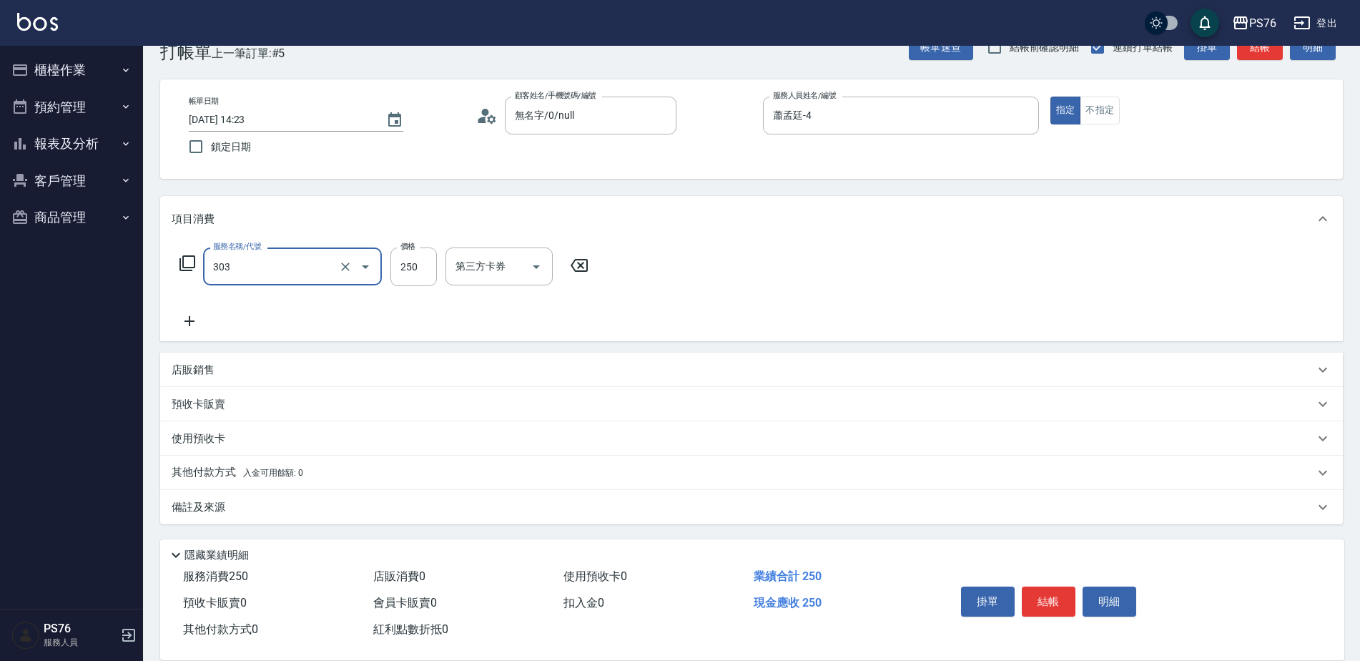
type input "剪髮(303)"
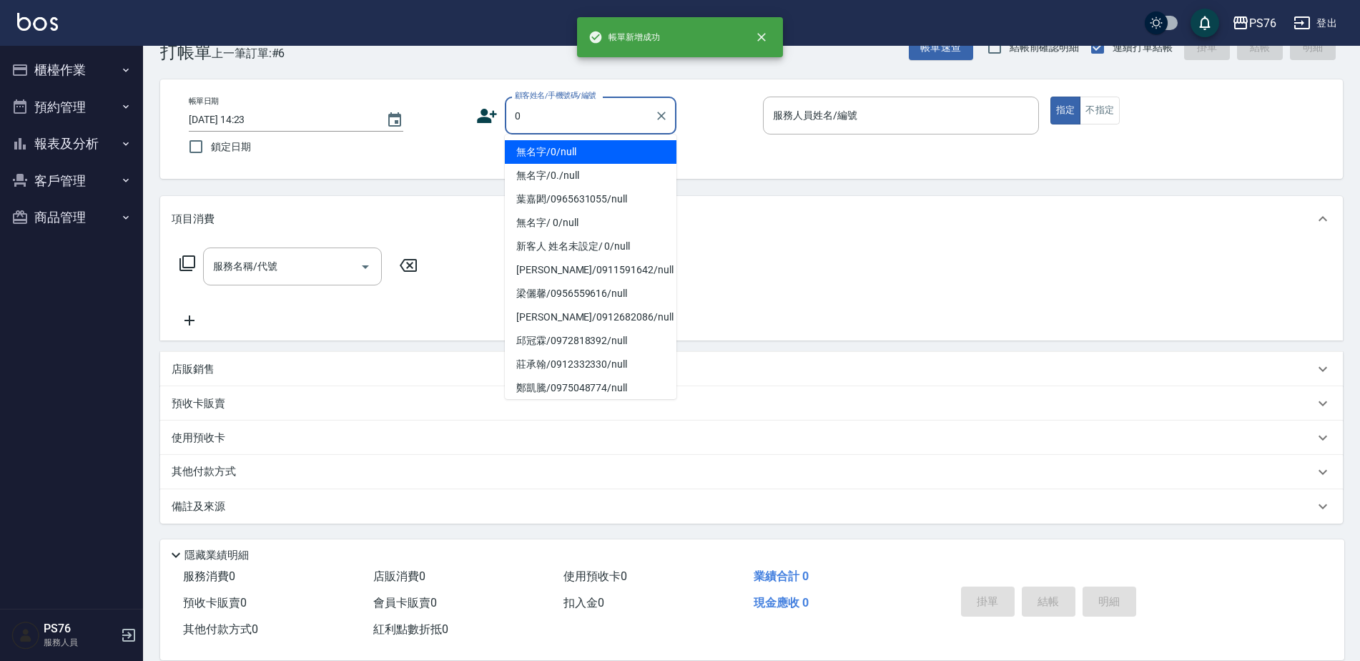
type input "無名字/0/null"
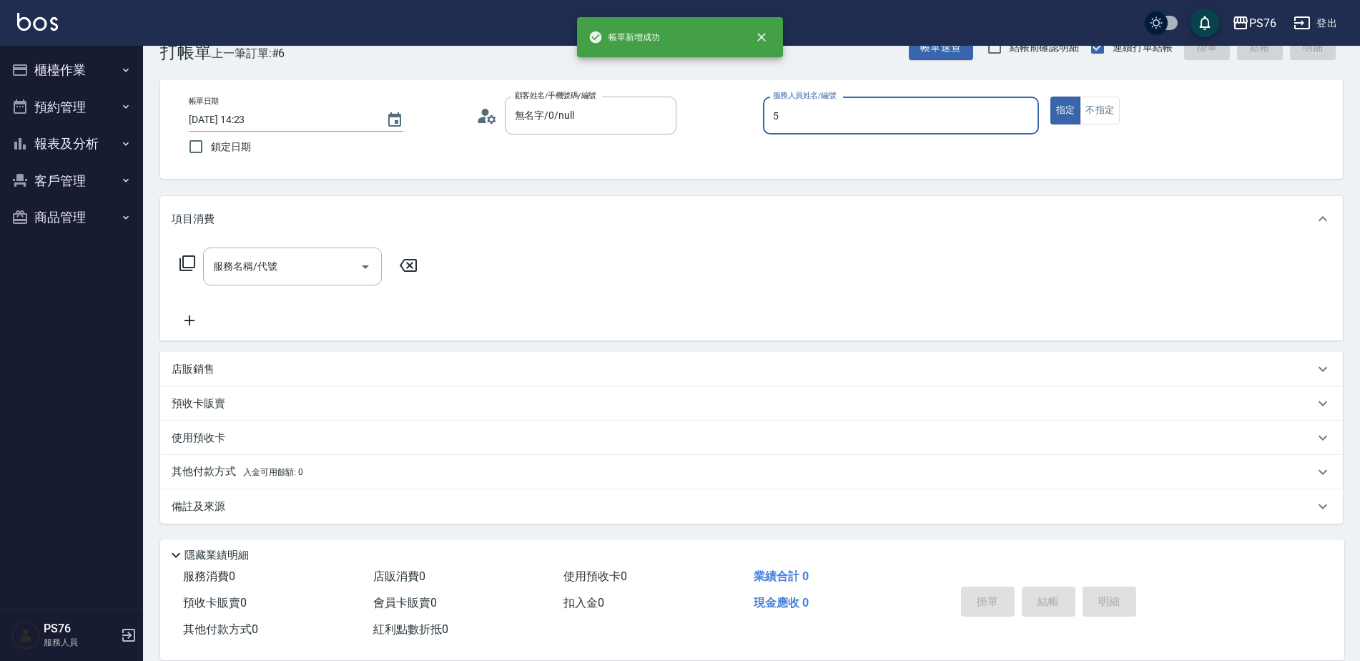
type input "呂佳穎-5"
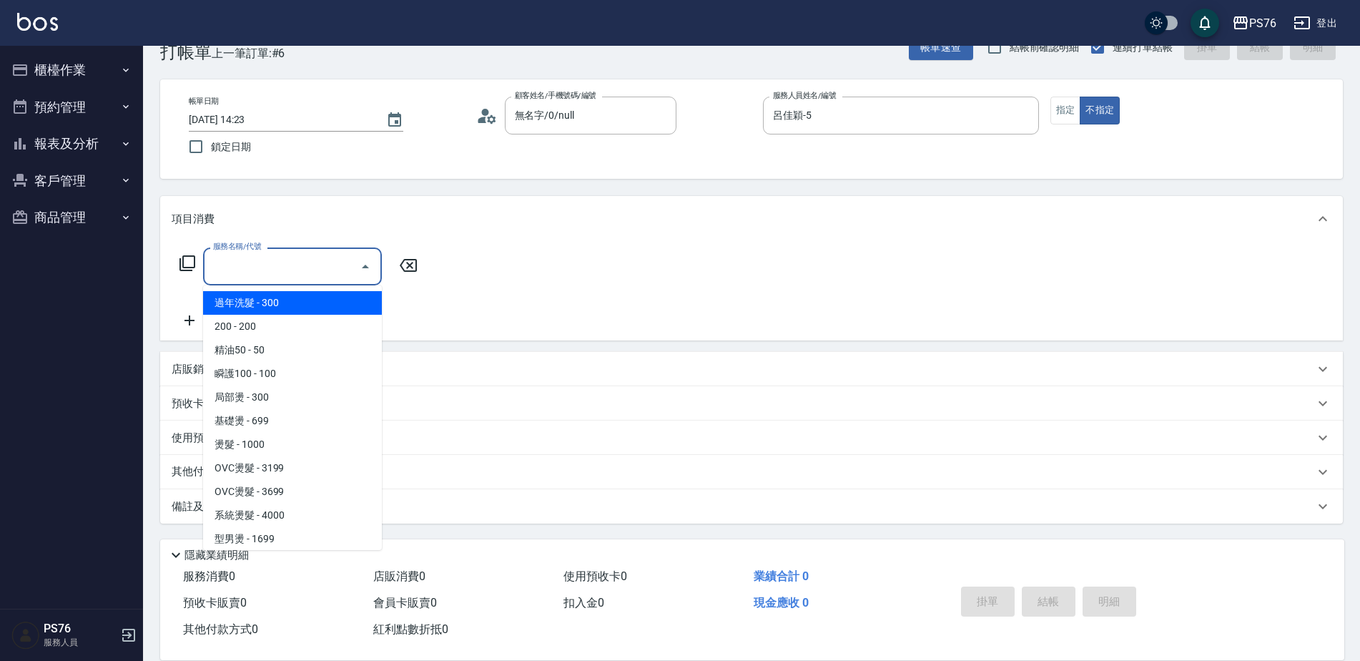
click at [265, 266] on input "服務名稱/代號" at bounding box center [281, 266] width 144 height 25
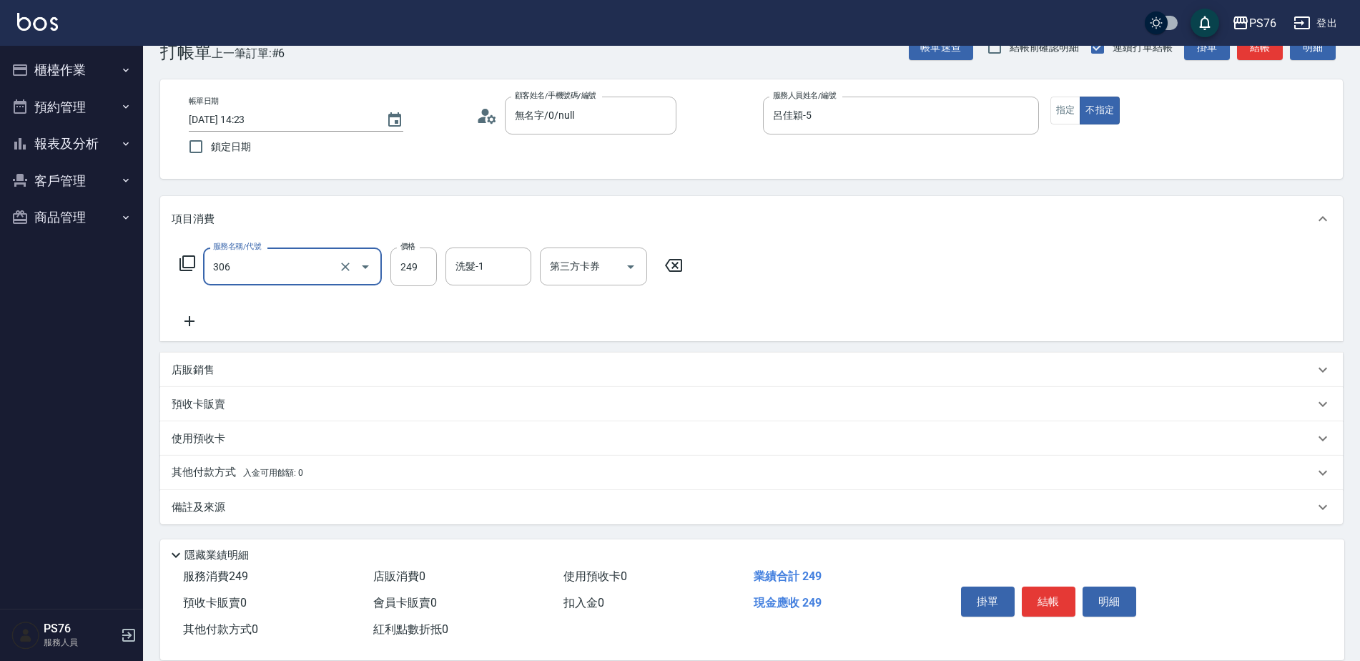
type input "剪髮(306)"
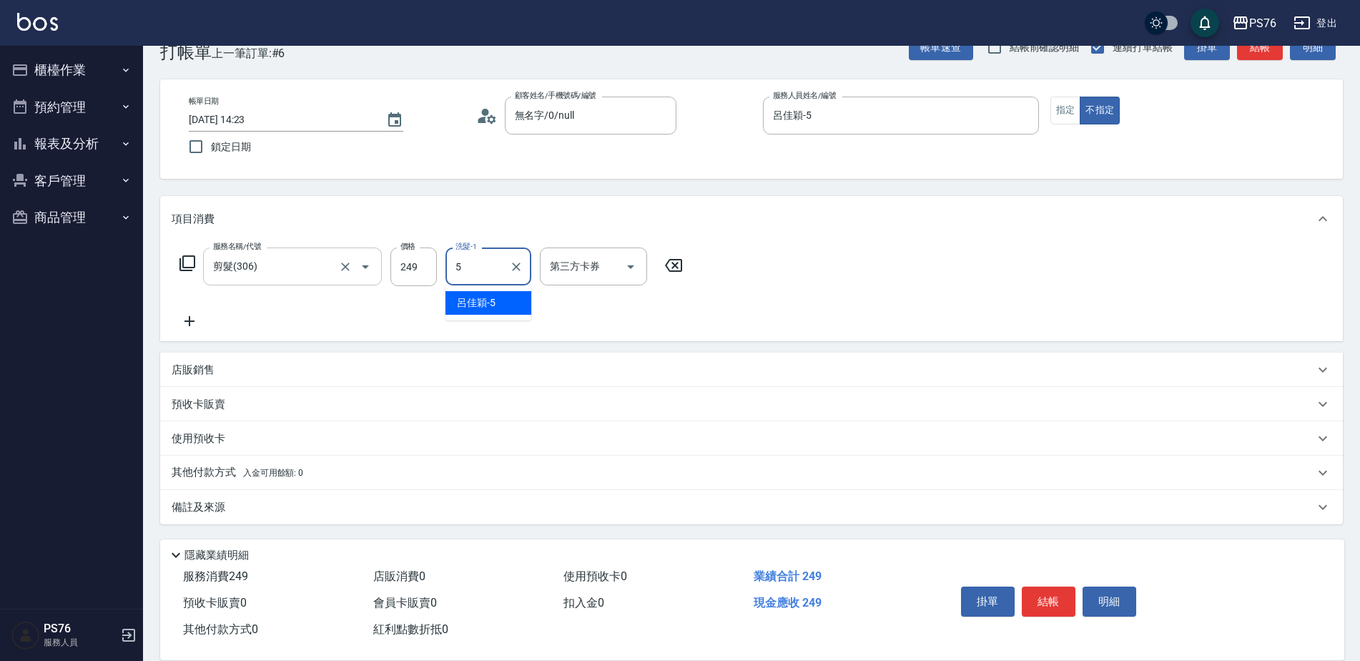
type input "呂佳穎-5"
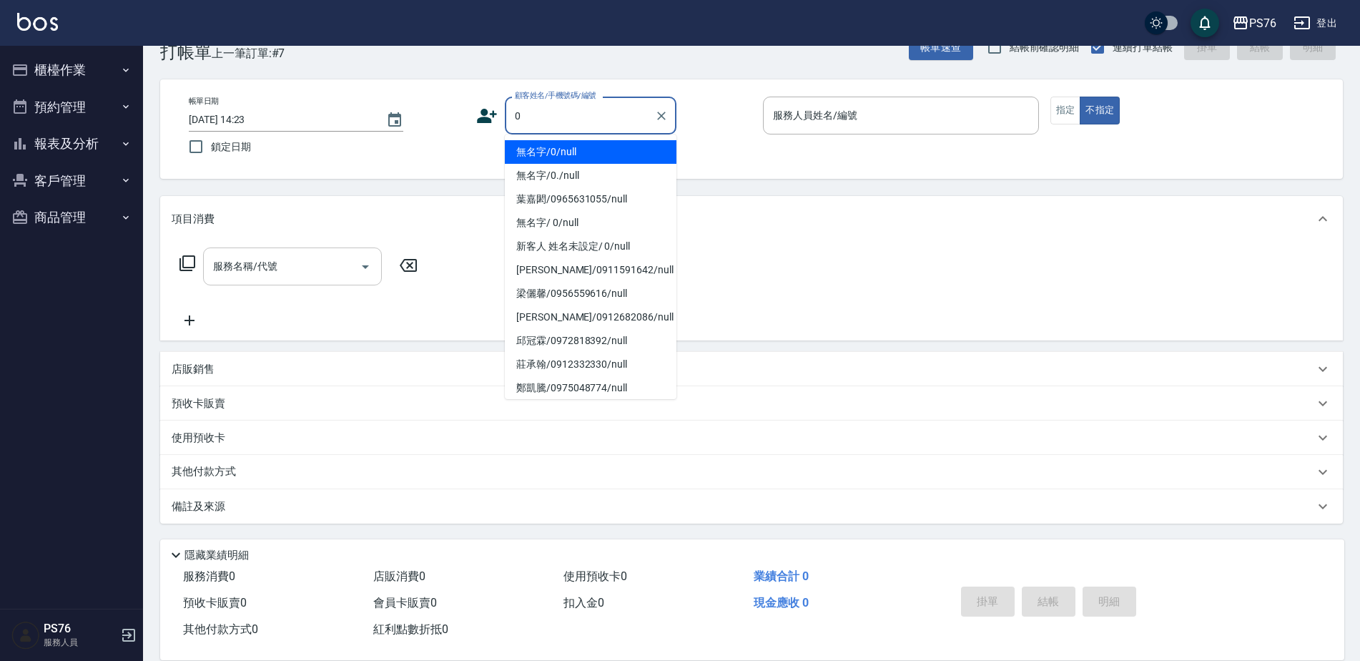
type input "無名字/0/null"
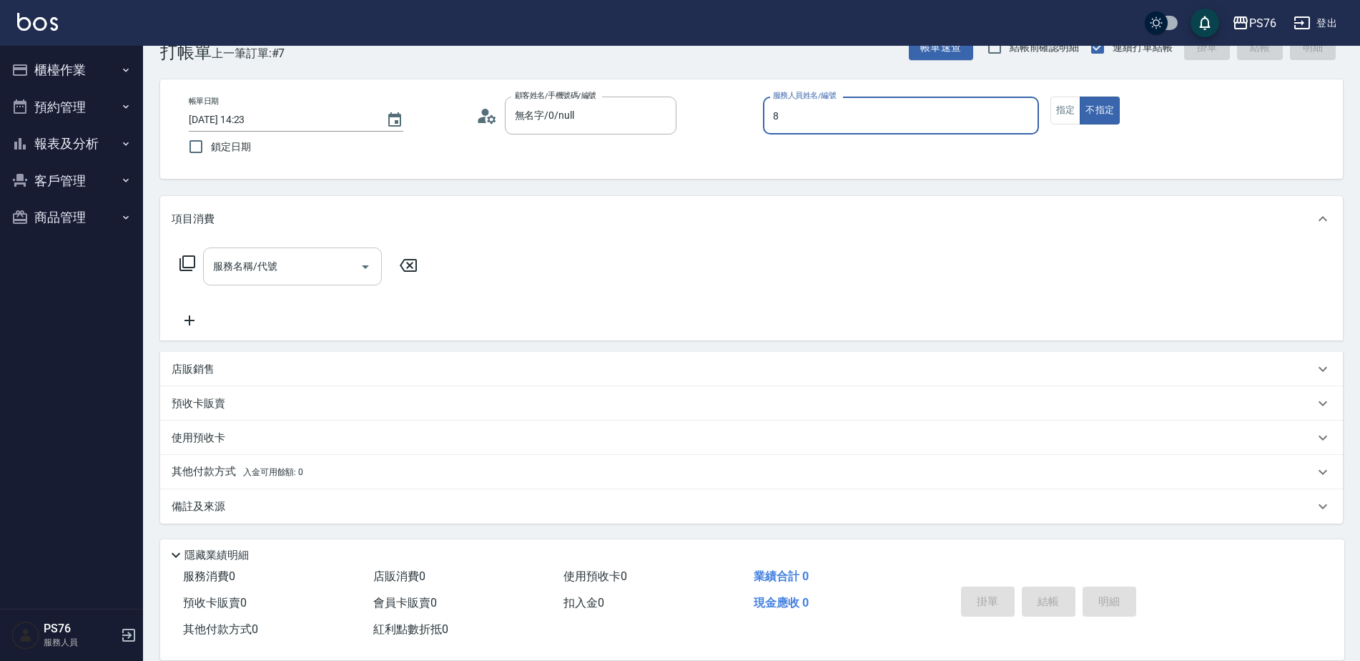
type input "經理-8"
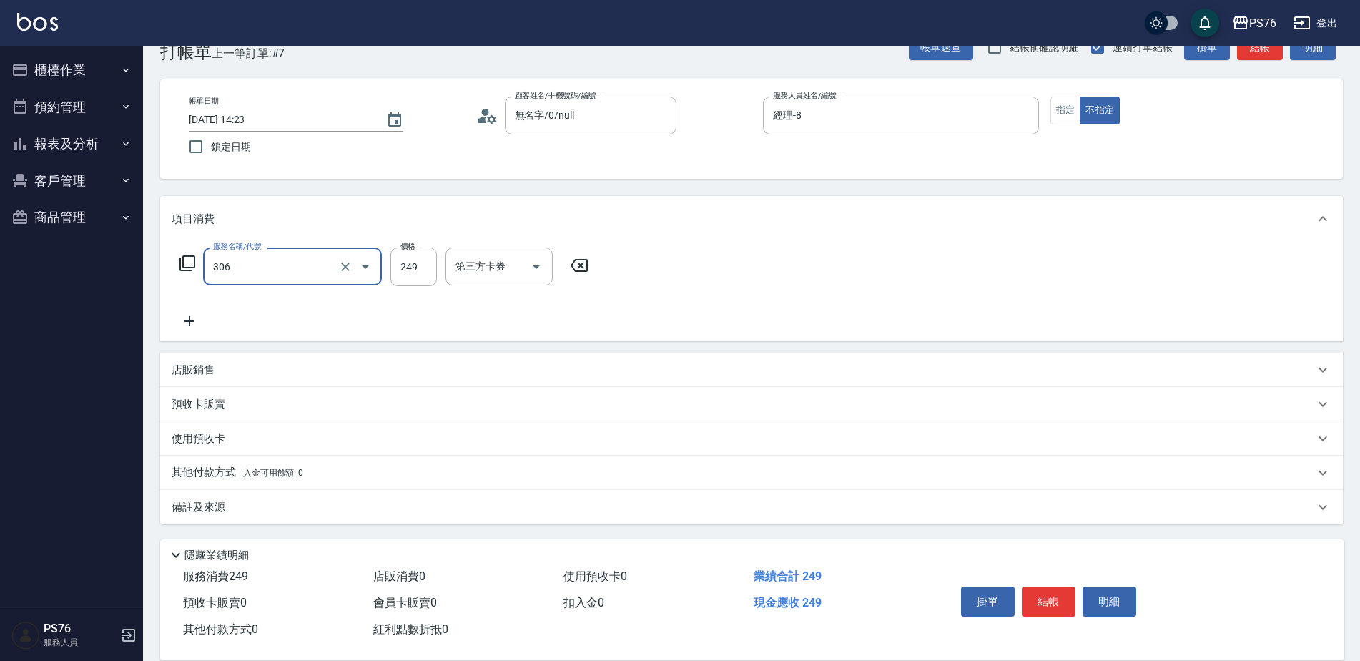
type input "剪髮(306)"
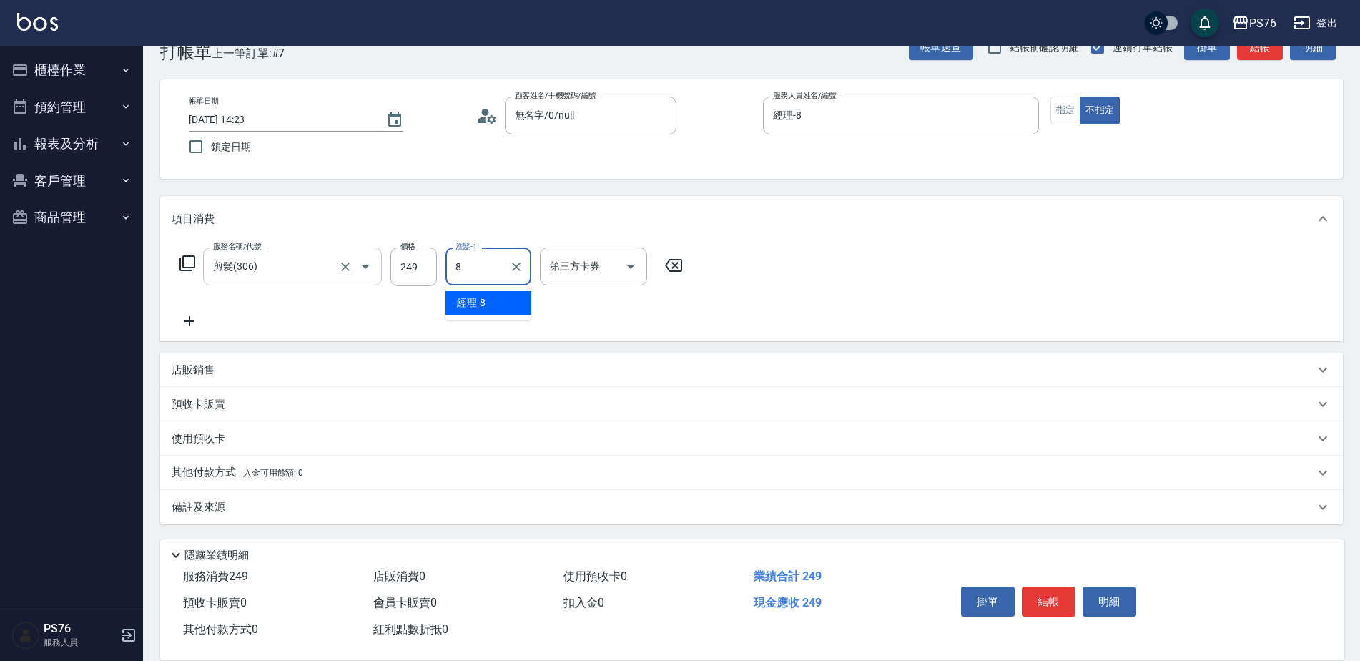
type input "經理-8"
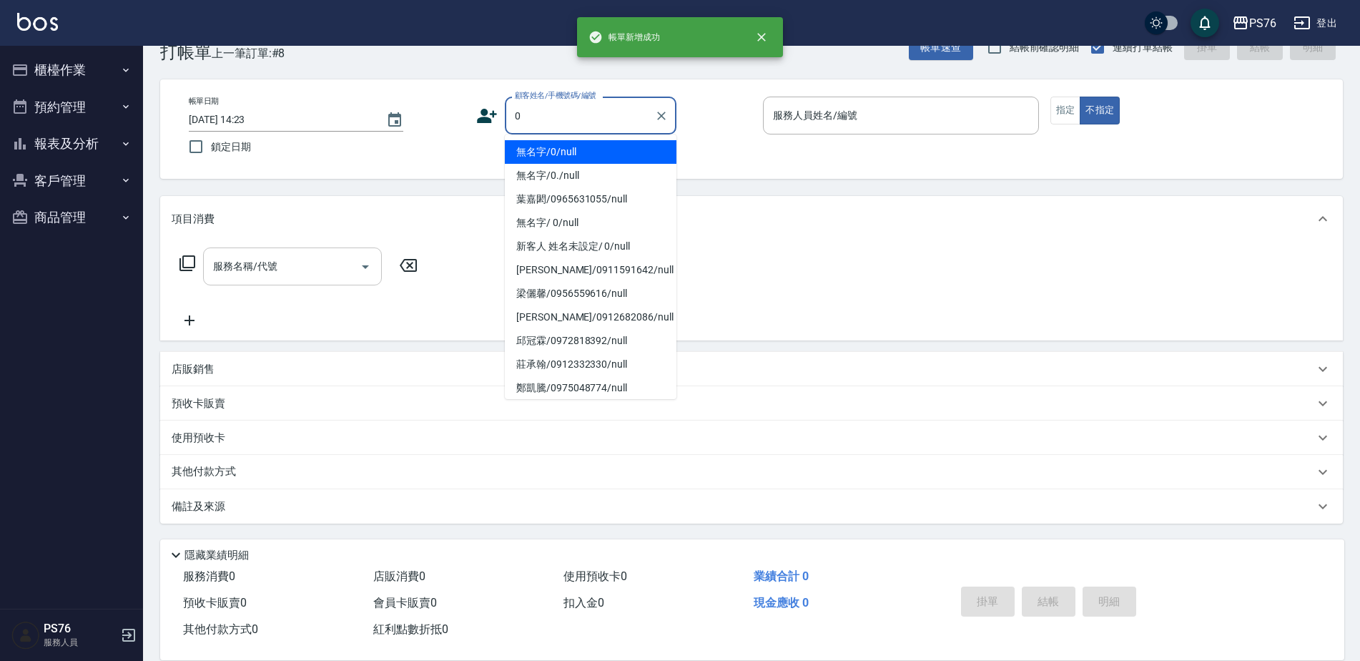
type input "無名字/0/null"
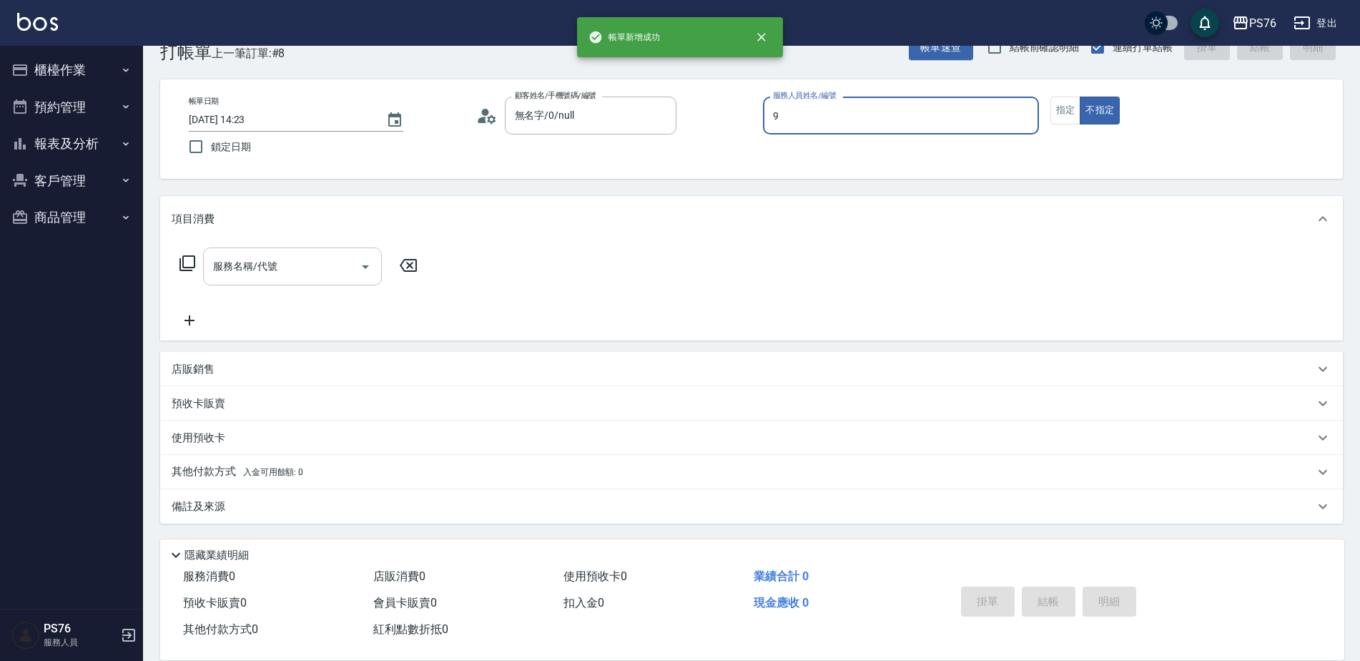
type input "[PERSON_NAME]-9"
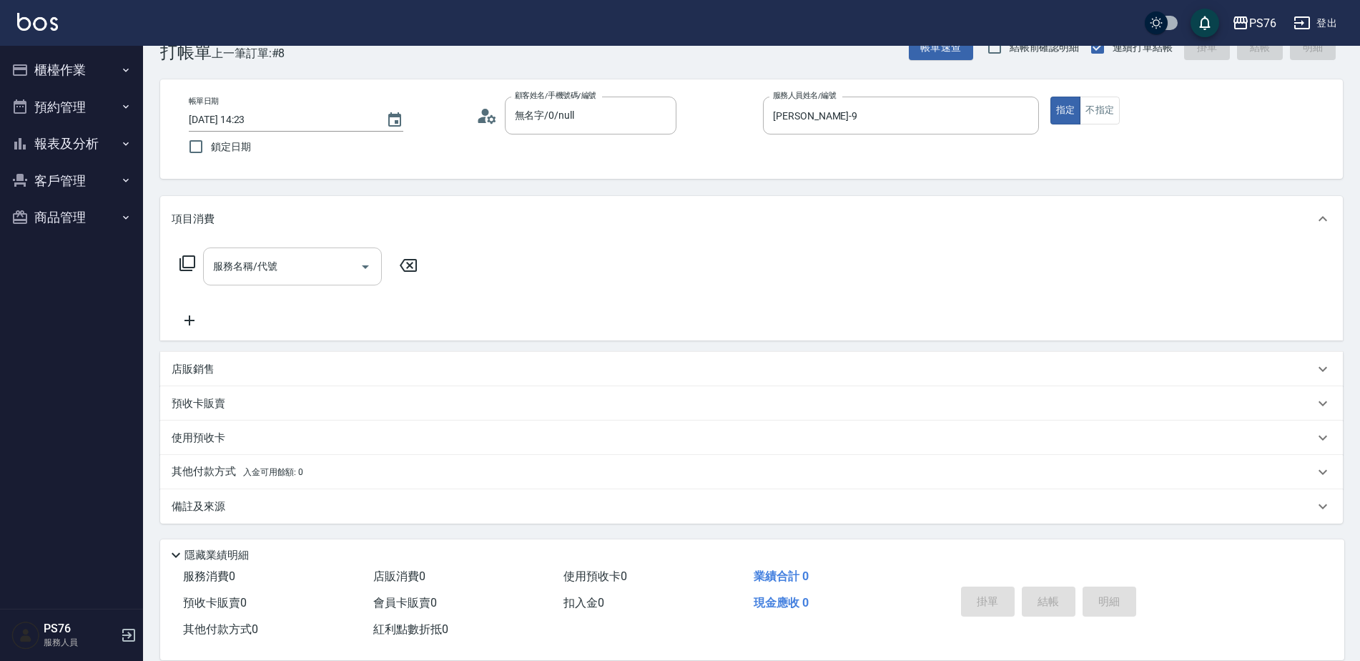
click at [265, 266] on input "服務名稱/代號" at bounding box center [281, 266] width 144 height 25
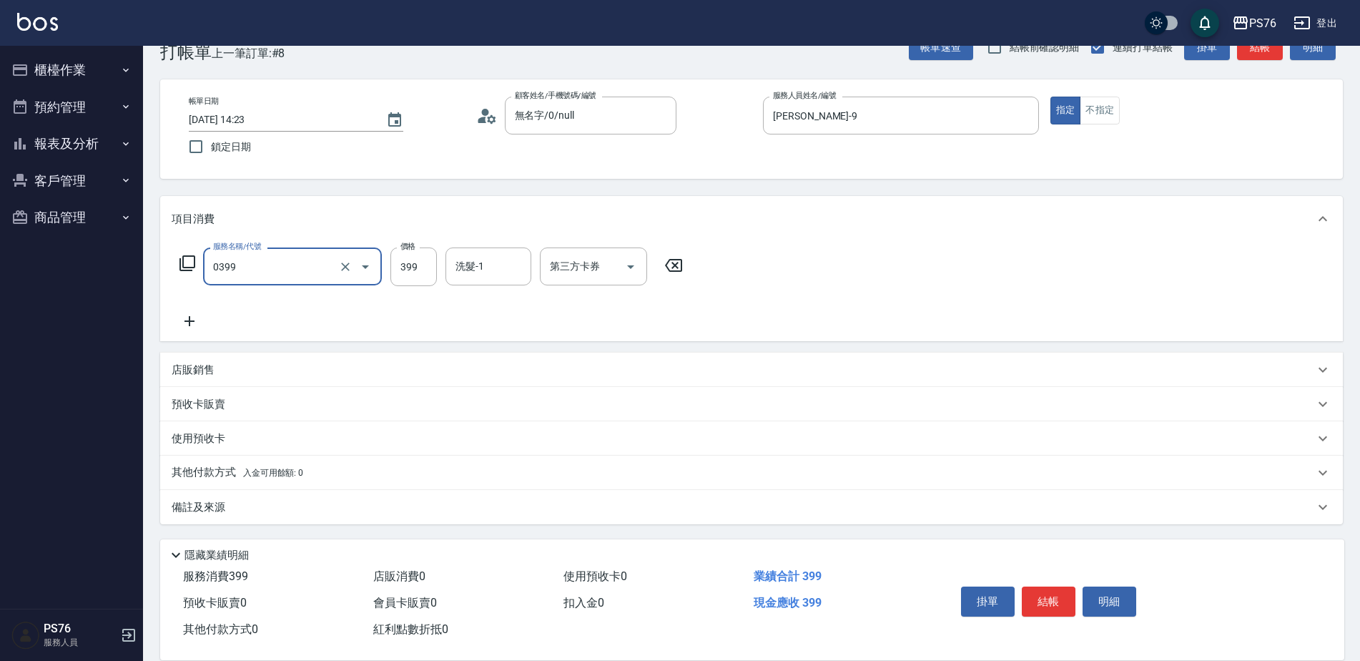
type input "海鹽399(0399)"
type input "[PERSON_NAME]-9"
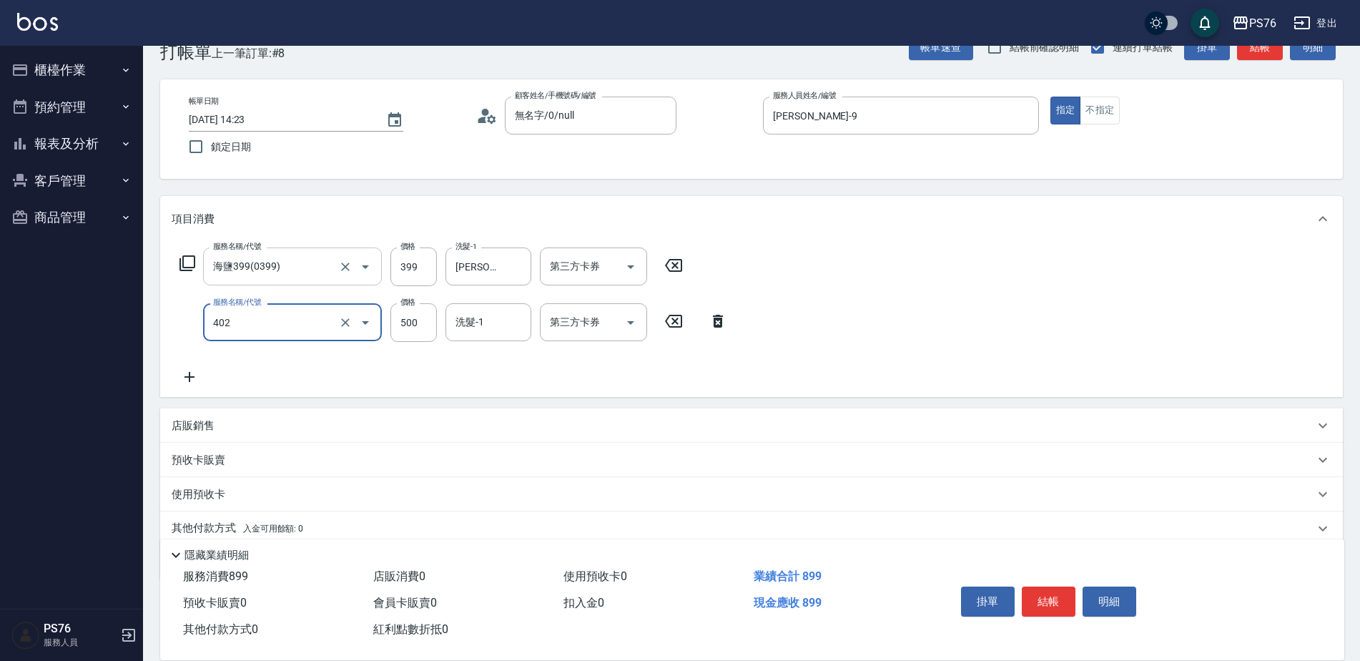
type input "500護(402)"
type input "800"
type input "[PERSON_NAME]-9"
click at [236, 446] on div "預收卡販賣" at bounding box center [751, 460] width 1183 height 34
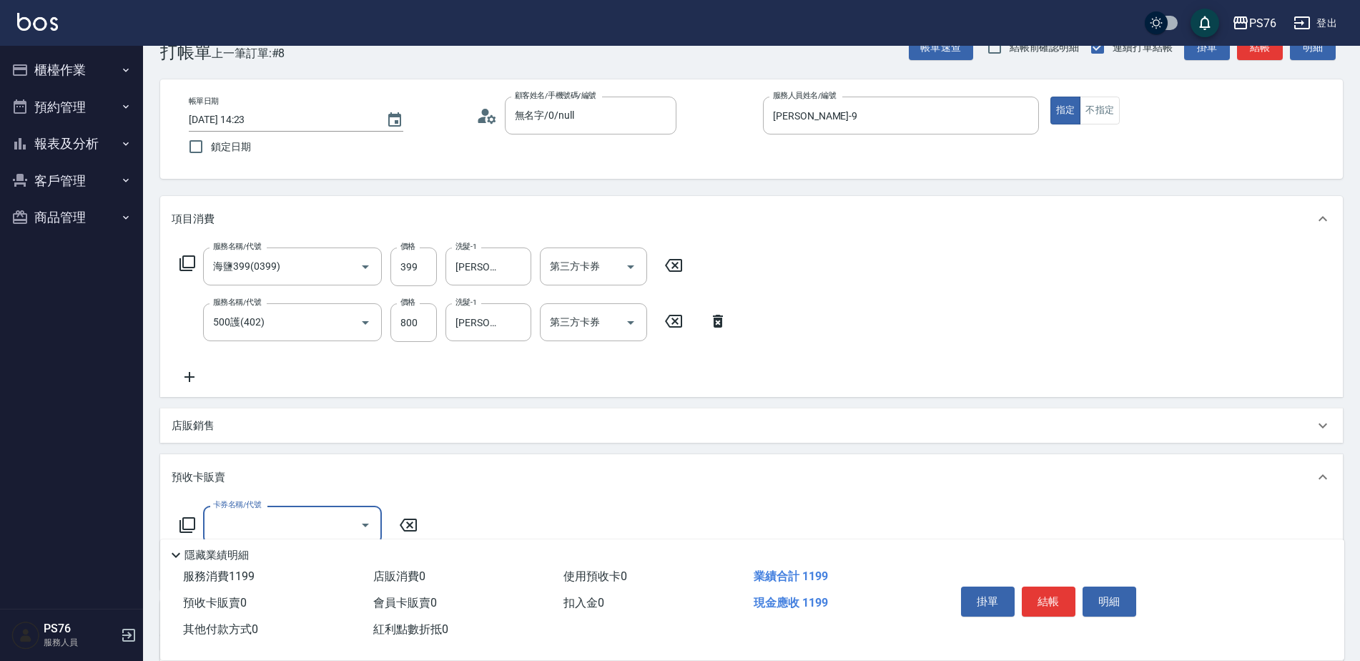
scroll to position [0, 0]
click at [237, 442] on div "店販銷售" at bounding box center [751, 425] width 1183 height 34
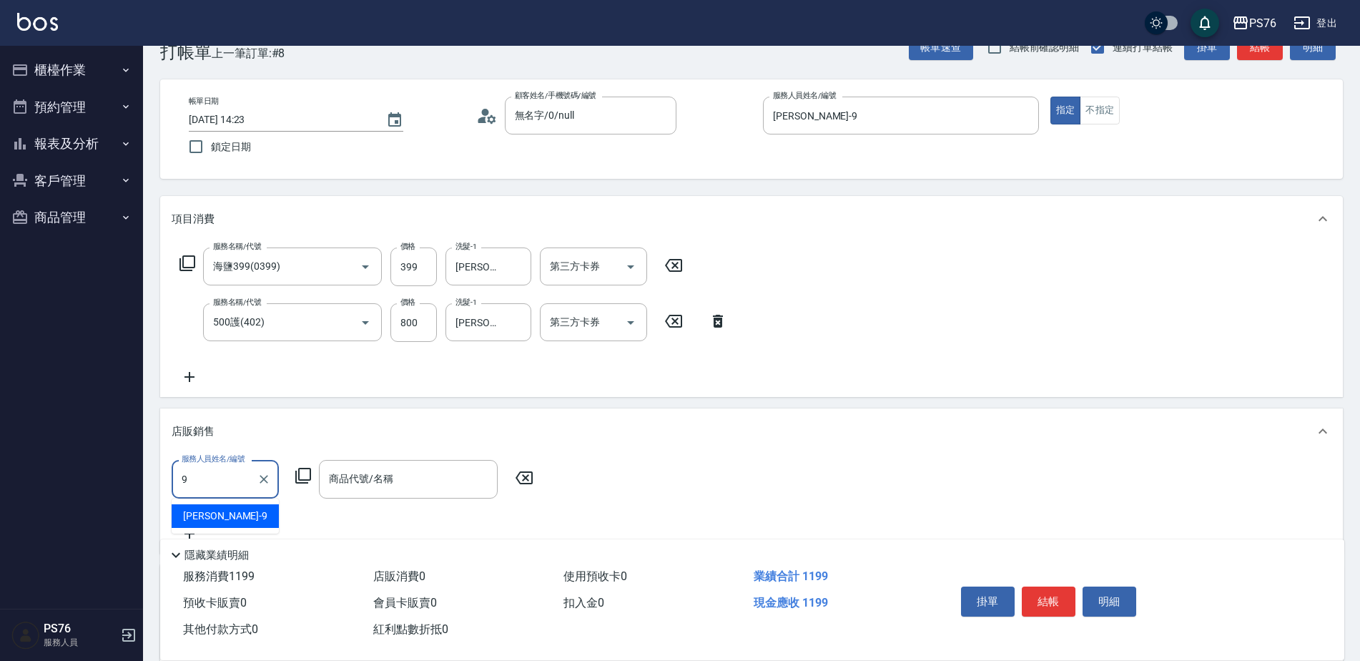
type input "[PERSON_NAME]-9"
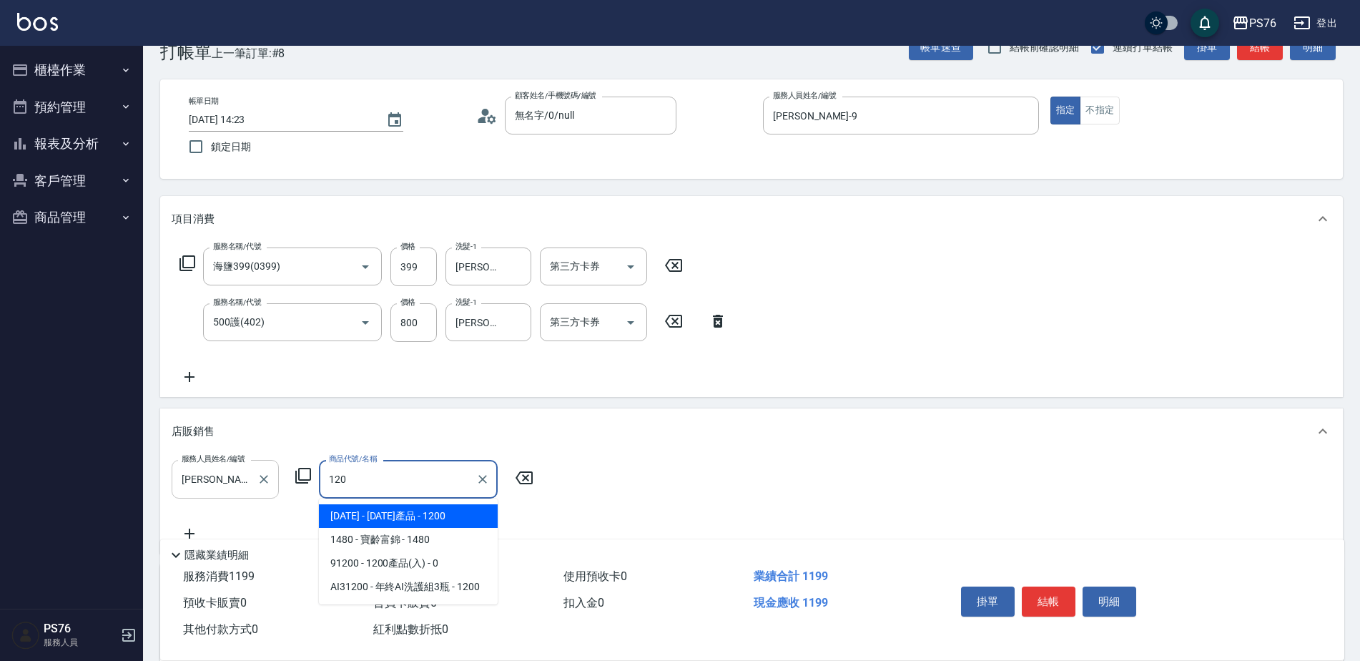
type input "1200產品"
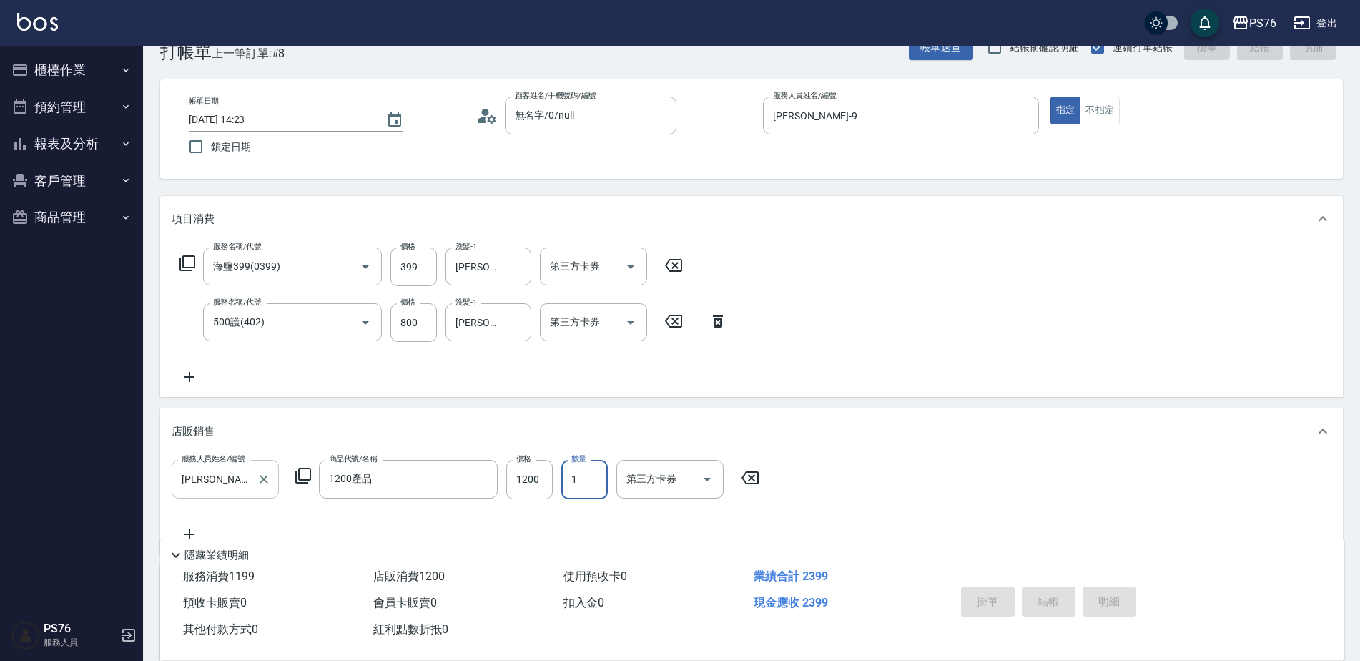
type input "[DATE] 14:24"
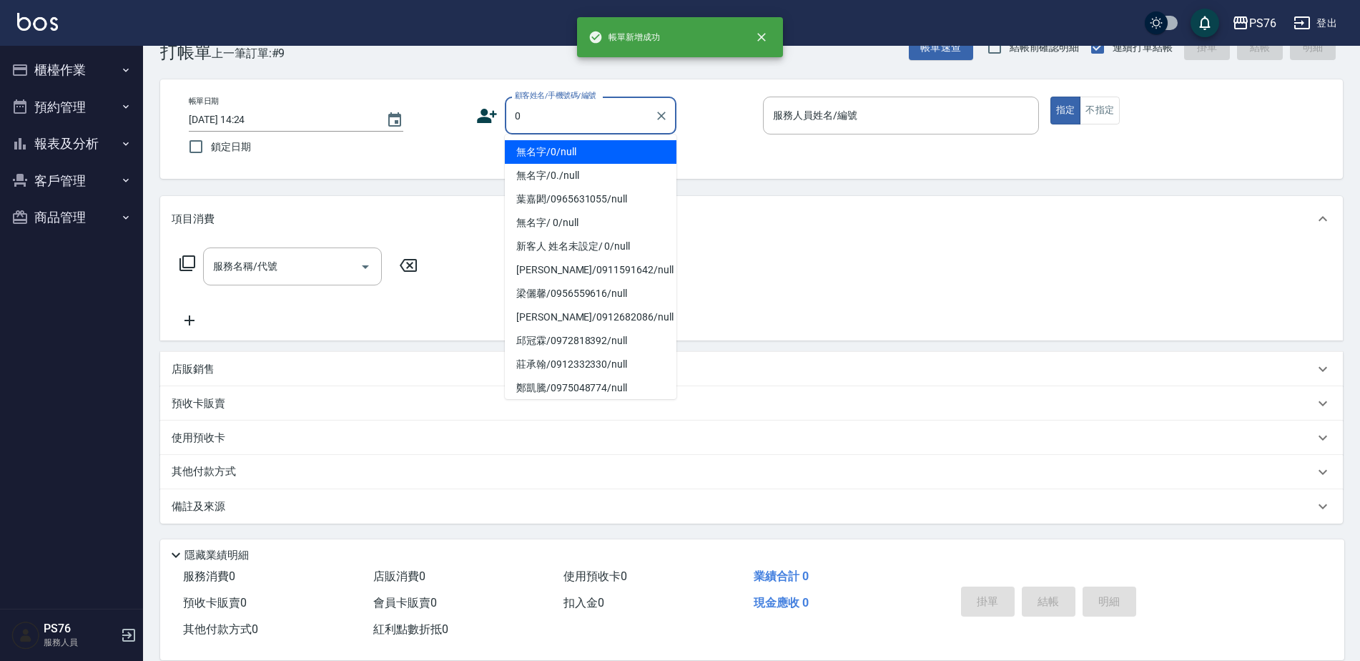
type input "無名字/0/null"
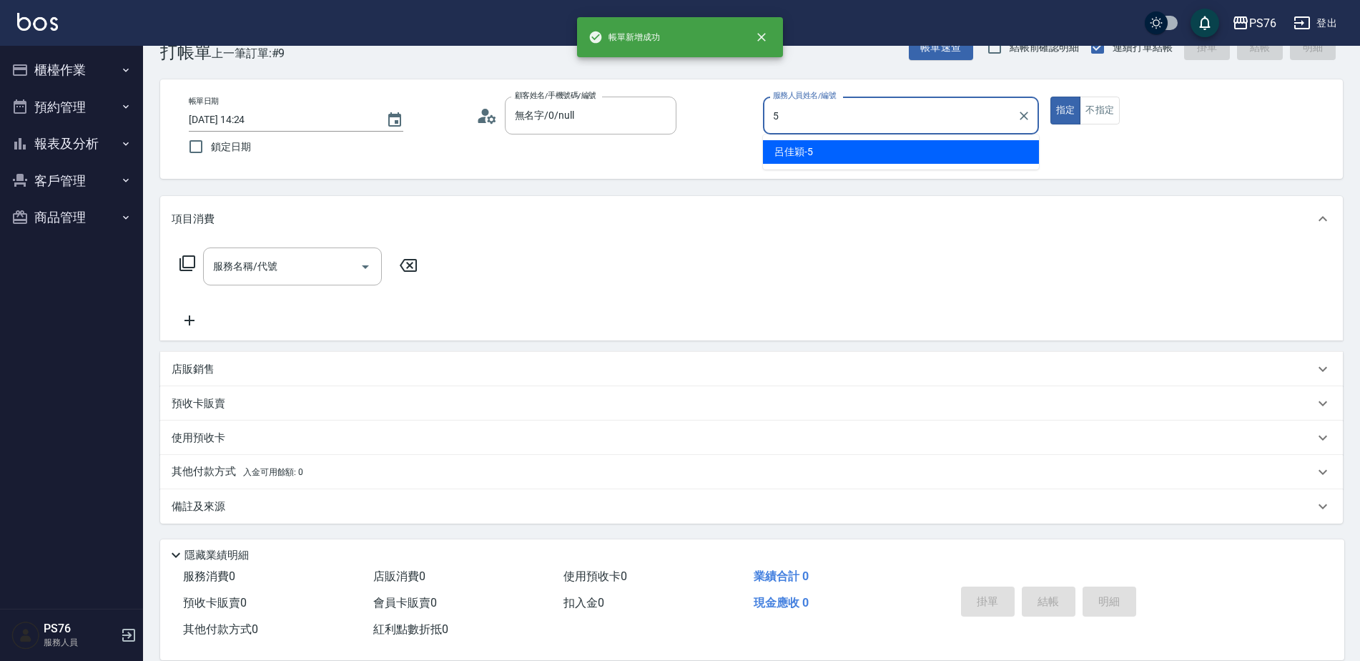
type input "呂佳穎-5"
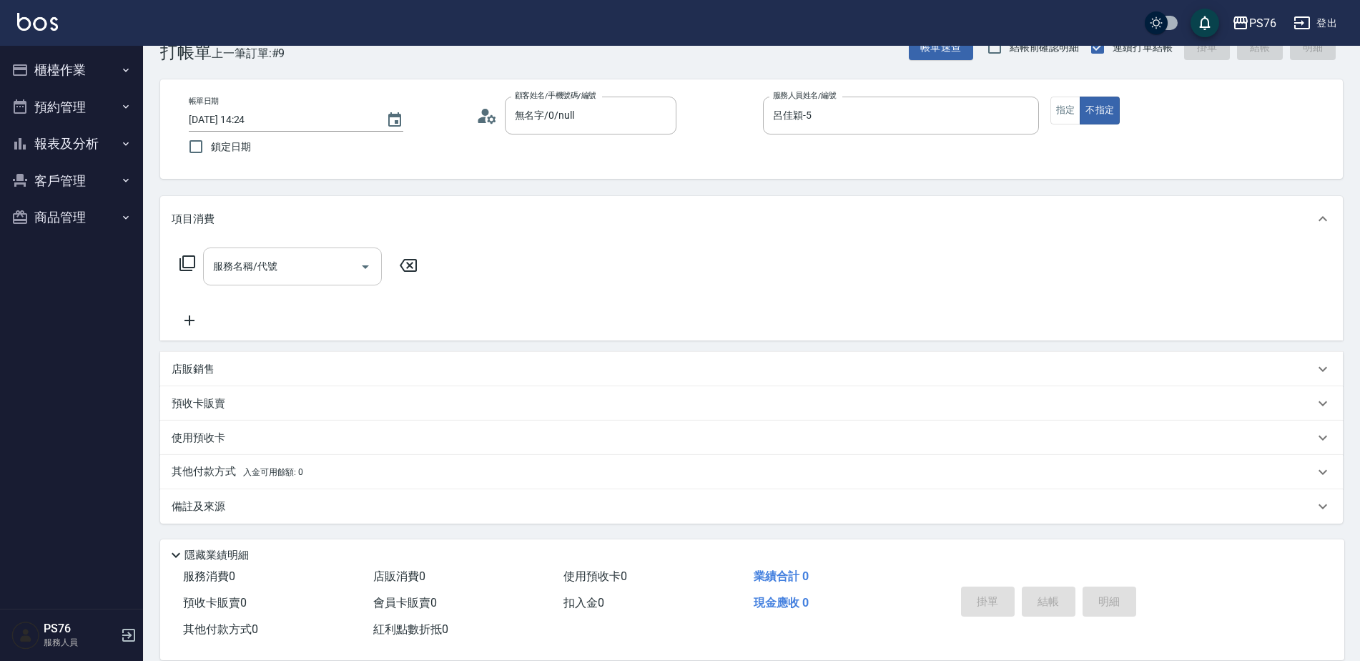
click at [271, 269] on input "服務名稱/代號" at bounding box center [281, 266] width 144 height 25
type input "剪髮(304)"
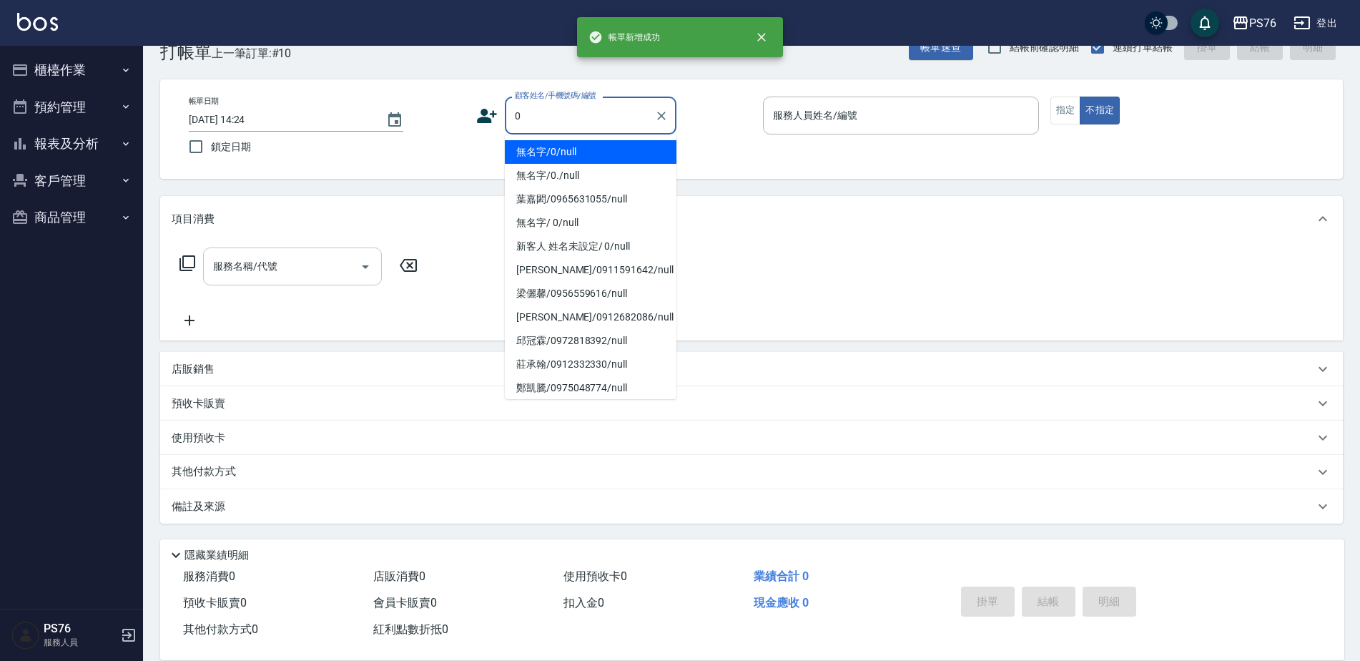
type input "無名字/0/null"
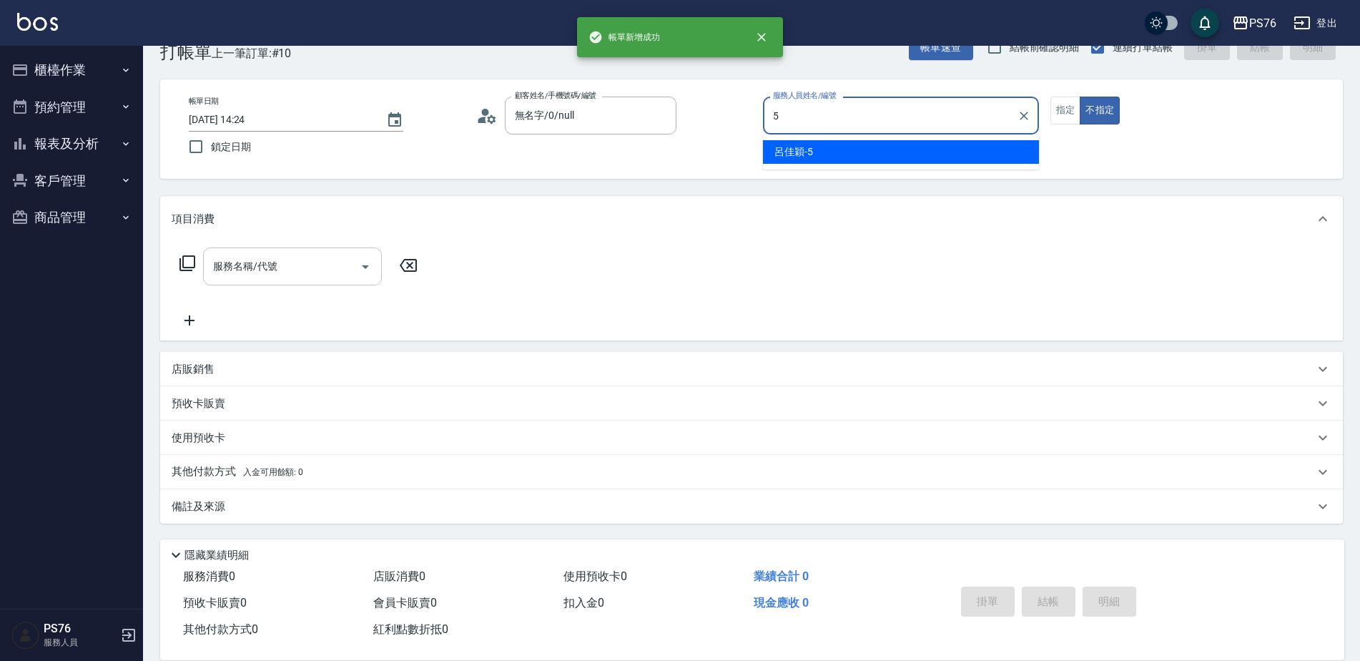
type input "呂佳穎-5"
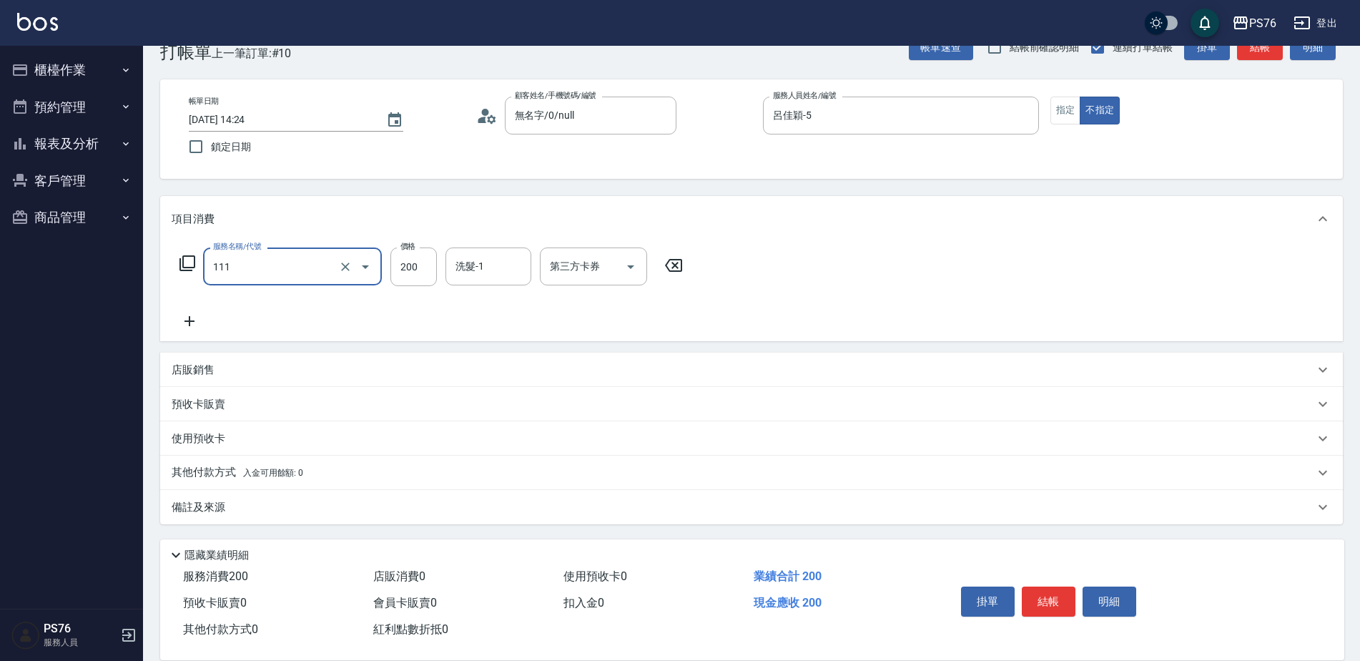
type input "200(111)"
type input "250"
type input "呂佳穎-5"
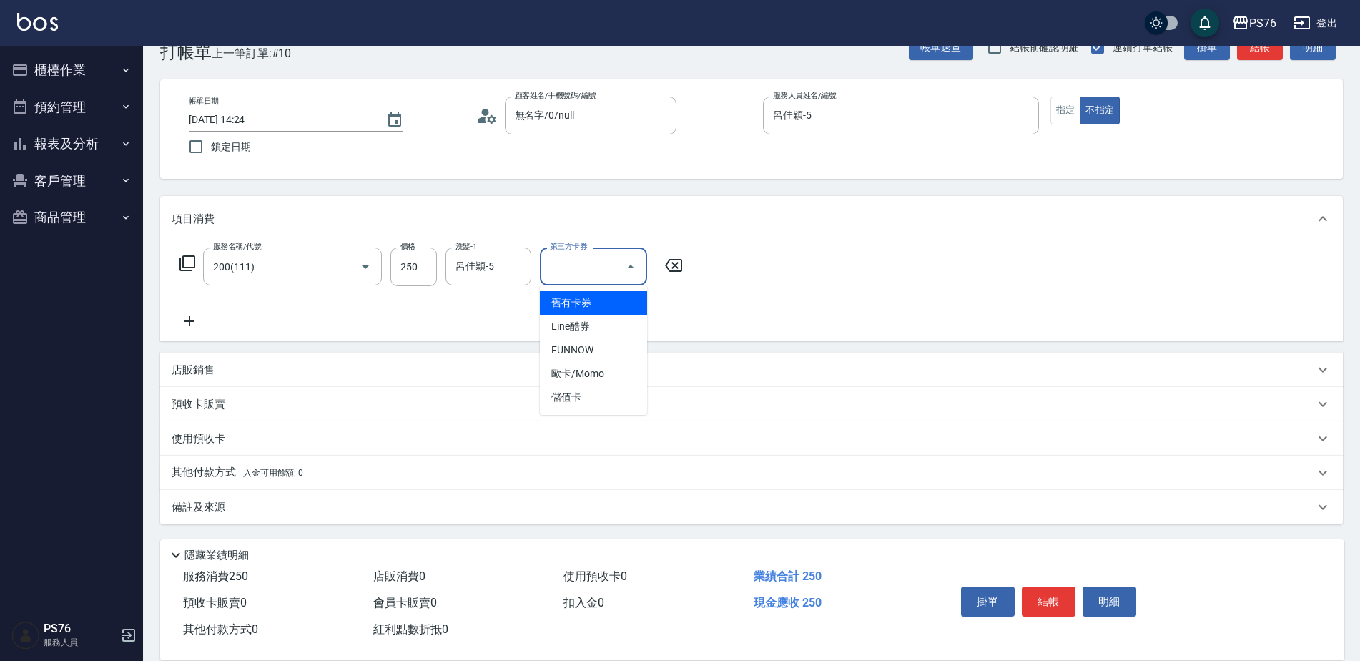
click at [207, 320] on icon at bounding box center [190, 320] width 36 height 17
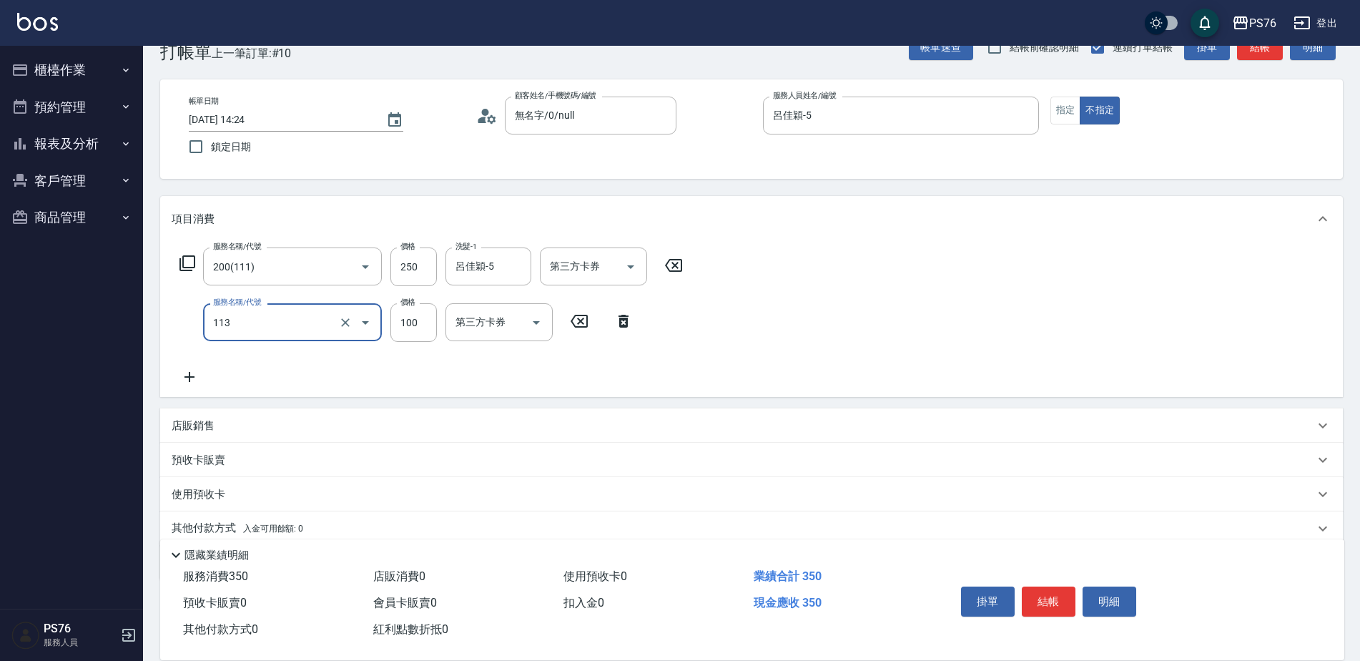
type input "瞬護100(113)"
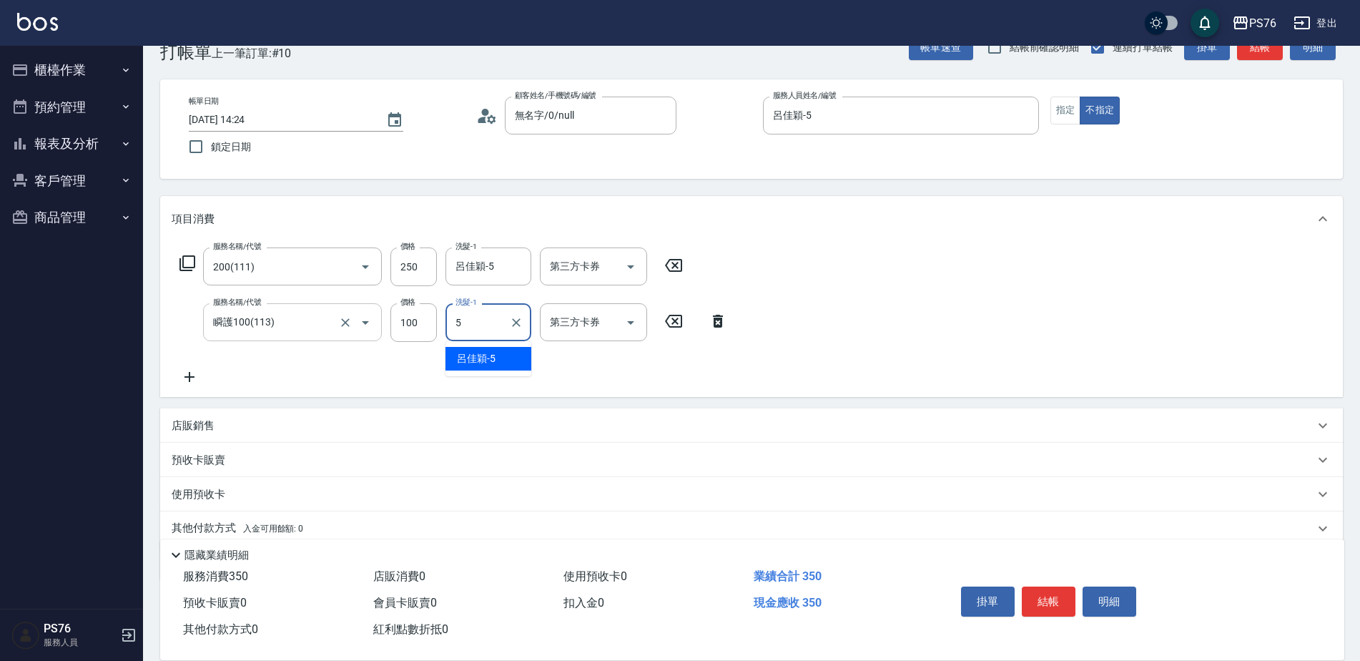
type input "呂佳穎-5"
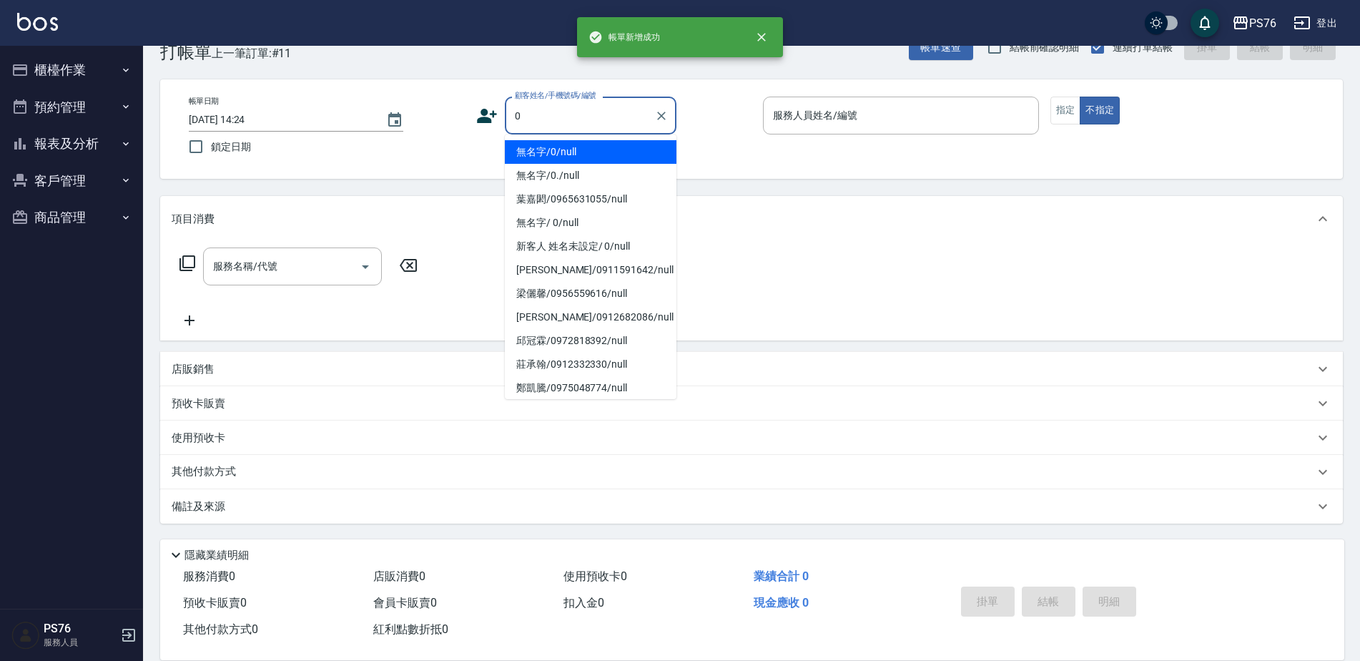
type input "無名字/0/null"
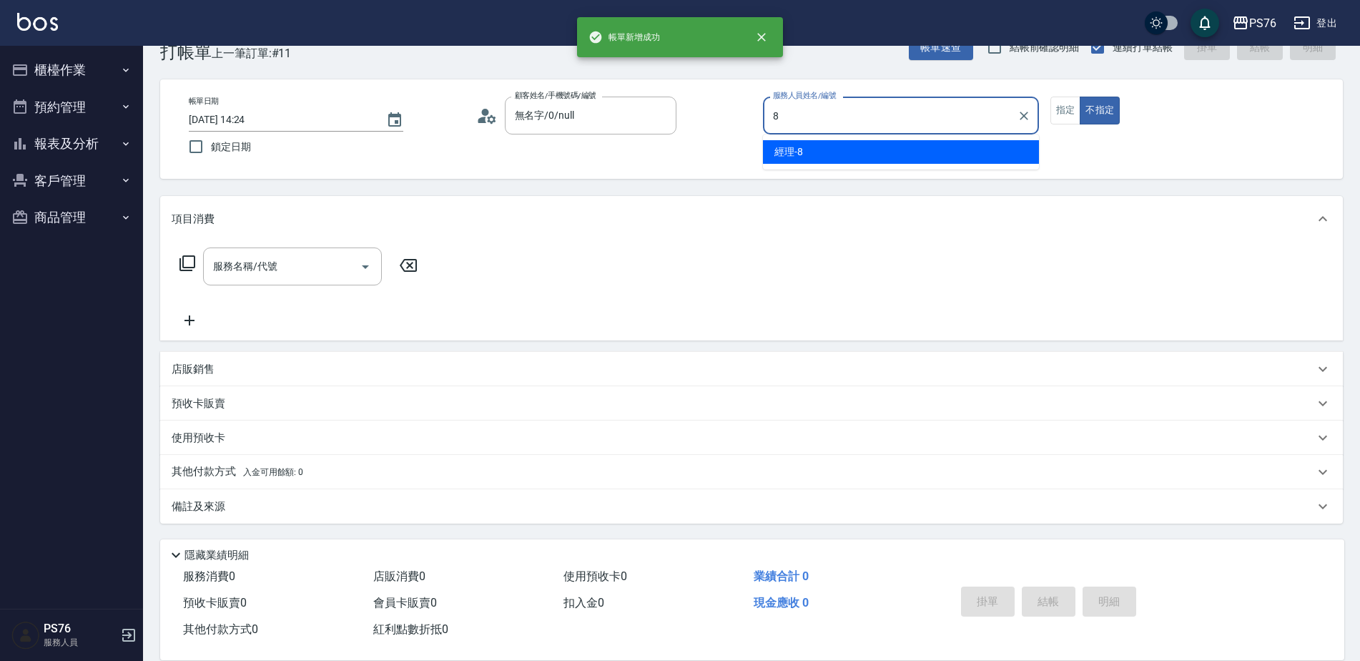
type input "經理-8"
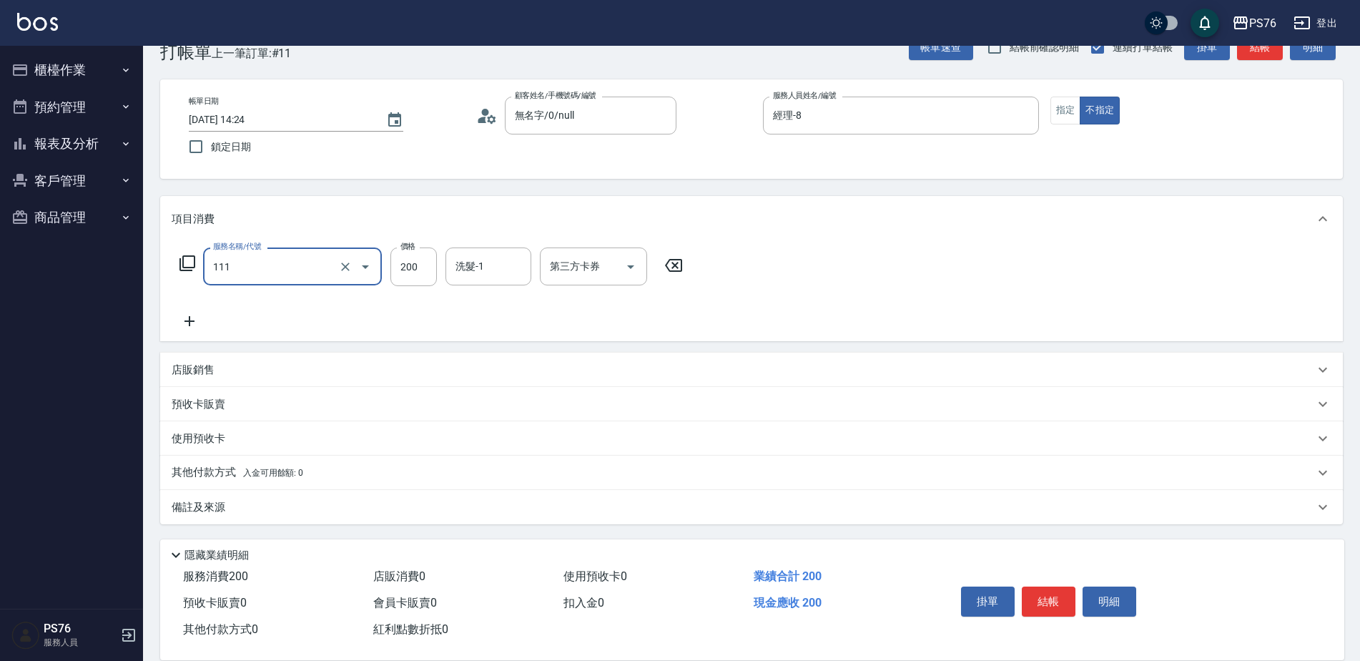
type input "200(111)"
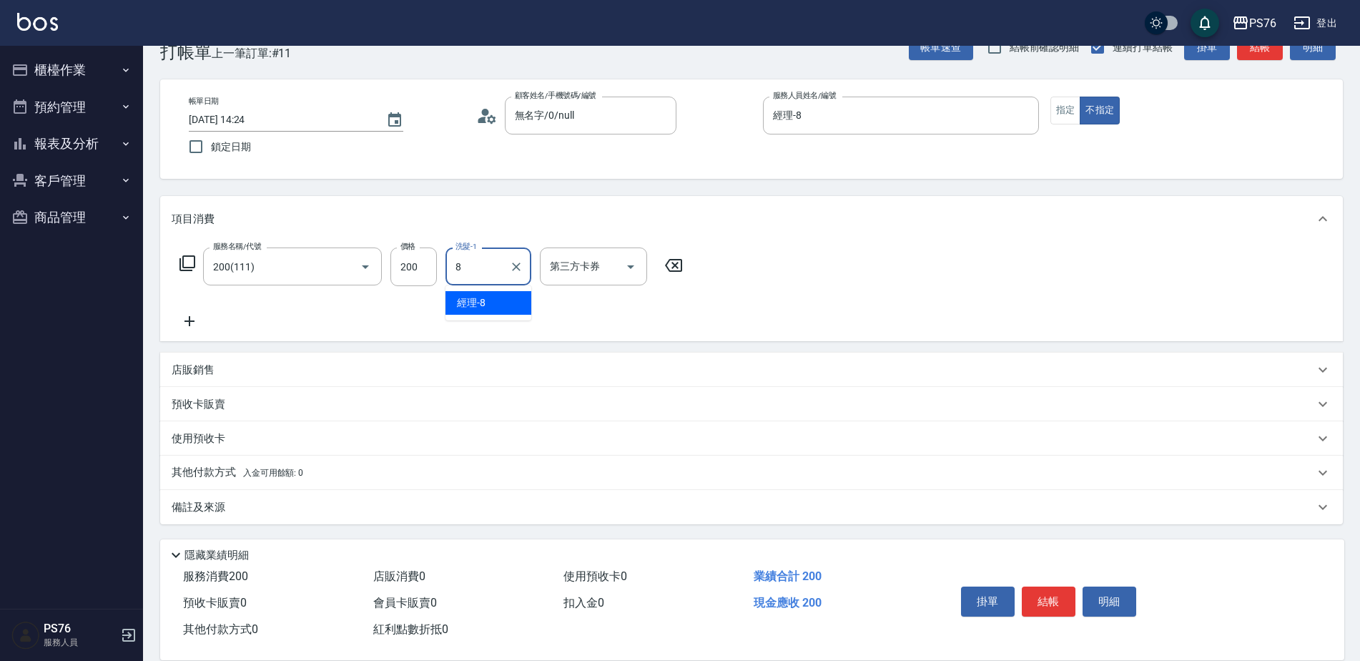
type input "經理-8"
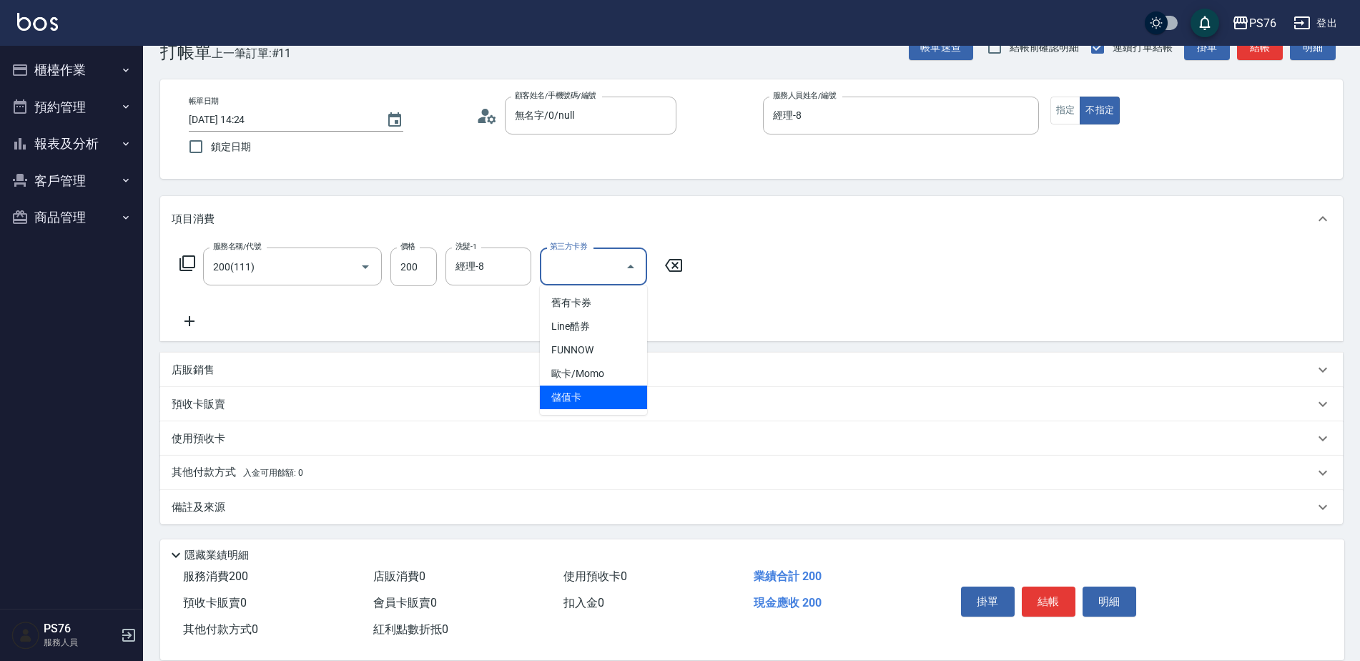
type input "儲值卡"
